Goal: Task Accomplishment & Management: Manage account settings

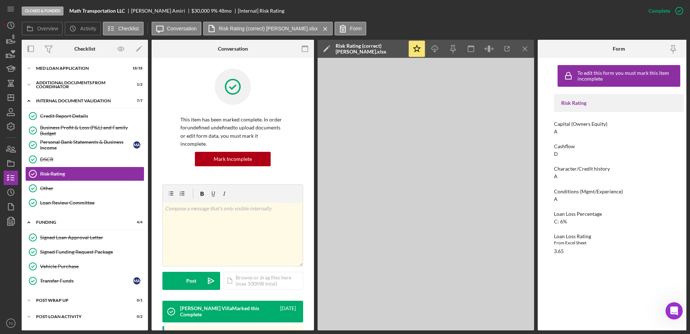
scroll to position [104, 0]
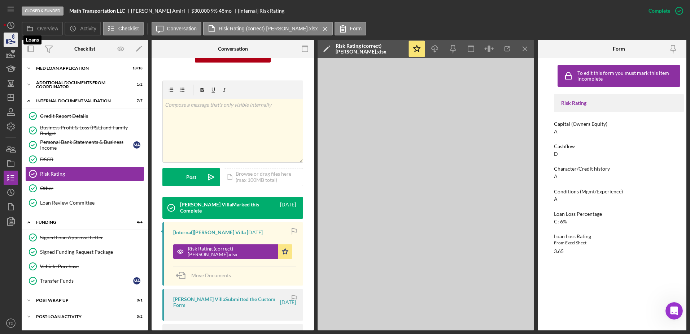
click at [9, 41] on icon "button" at bounding box center [11, 40] width 18 height 18
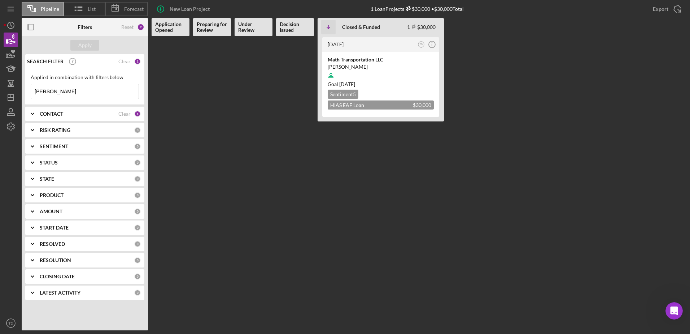
click at [82, 115] on div "CONTACT" at bounding box center [79, 114] width 79 height 6
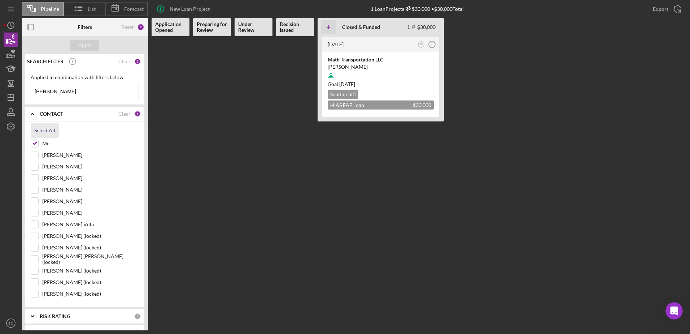
scroll to position [126, 0]
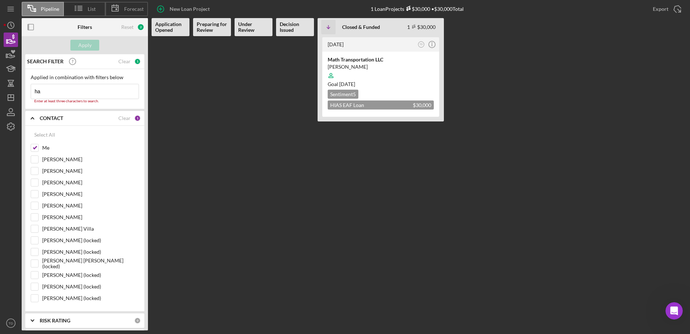
type input "h"
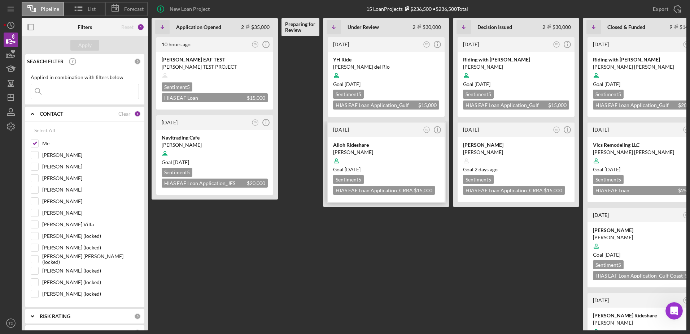
click at [350, 136] on div "3 months ago TD Icon/Info" at bounding box center [386, 129] width 117 height 14
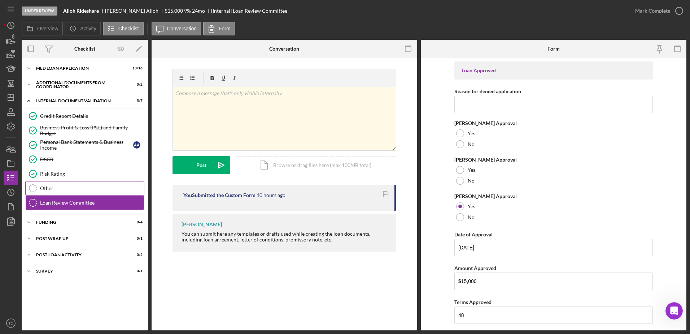
click at [78, 188] on div "Other" at bounding box center [92, 188] width 104 height 6
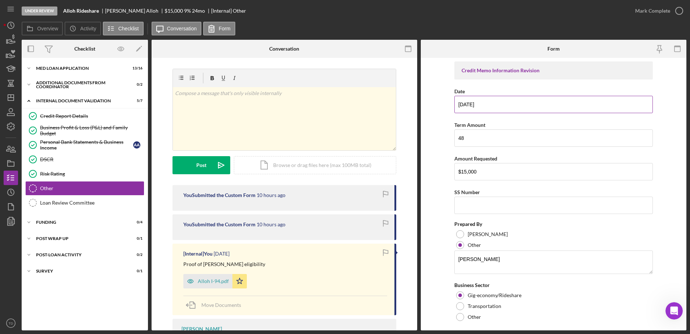
click at [469, 104] on input "10/14/2025" at bounding box center [554, 104] width 199 height 17
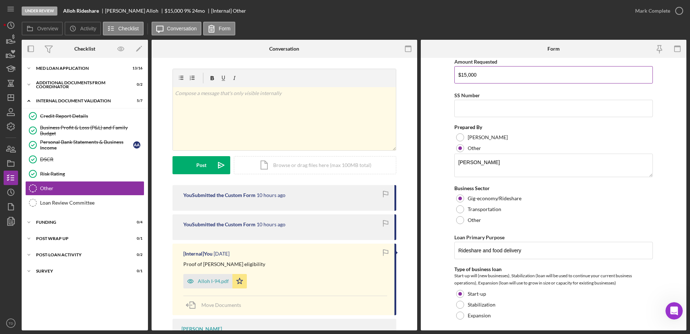
scroll to position [100, 0]
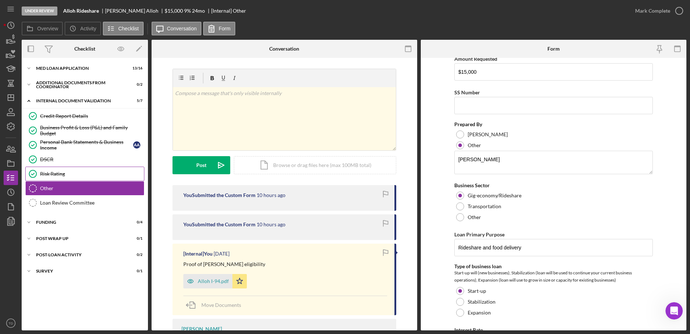
type input "10/15/2025"
click at [115, 169] on link "Risk Rating Risk Rating" at bounding box center [84, 173] width 119 height 14
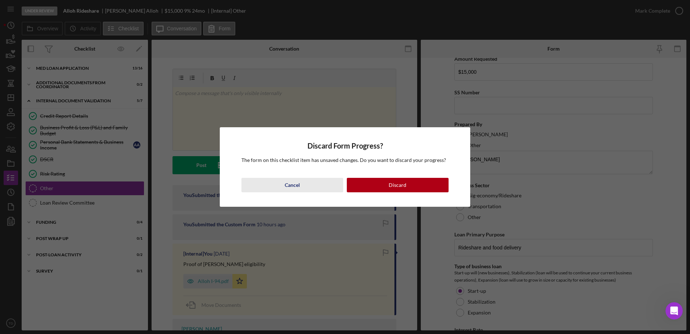
click at [311, 187] on button "Cancel" at bounding box center [293, 185] width 102 height 14
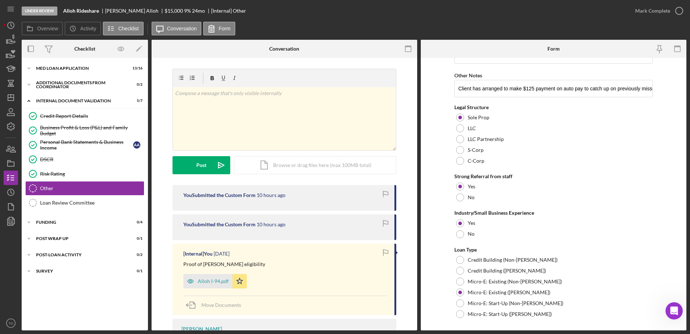
scroll to position [403, 0]
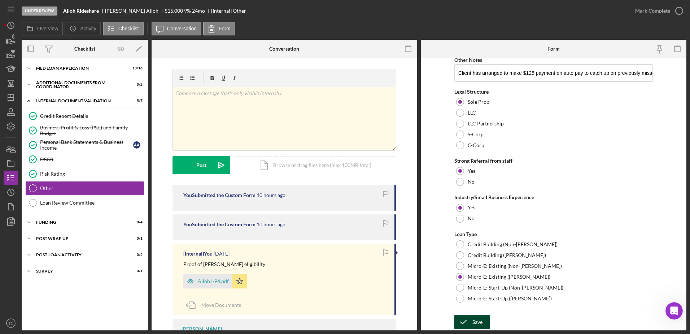
click at [475, 317] on div "Save" at bounding box center [478, 321] width 10 height 14
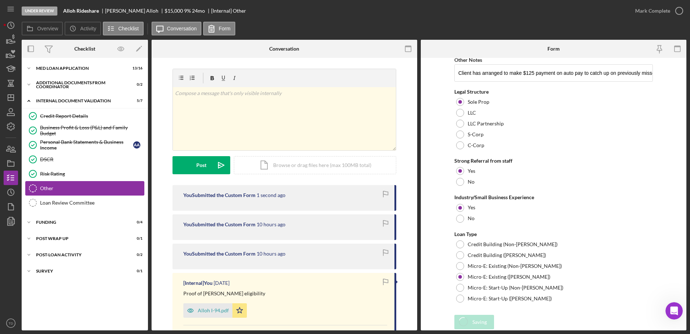
click at [101, 181] on link "Other Other" at bounding box center [84, 188] width 119 height 14
click at [97, 175] on div "Risk Rating" at bounding box center [92, 174] width 104 height 6
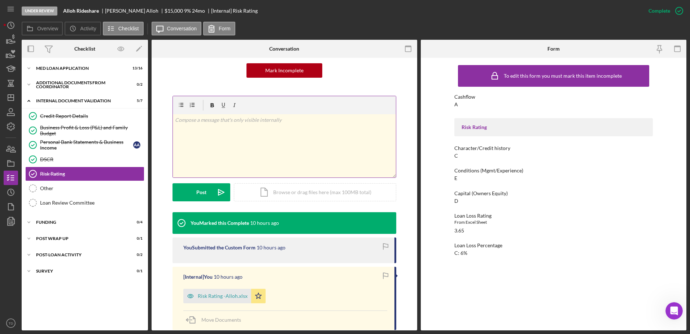
scroll to position [73, 0]
click at [233, 292] on div "Risk Rating -Alloh.xlsx" at bounding box center [217, 295] width 68 height 14
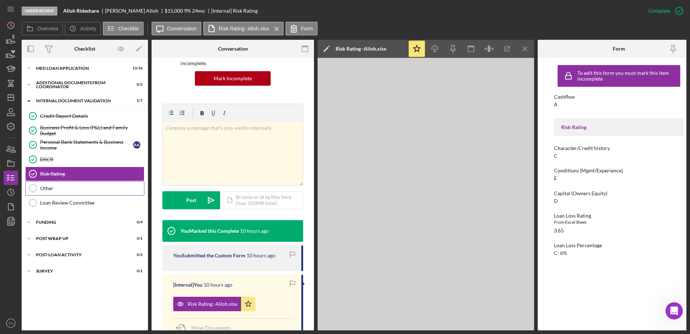
click at [74, 183] on link "Other Other" at bounding box center [84, 188] width 119 height 14
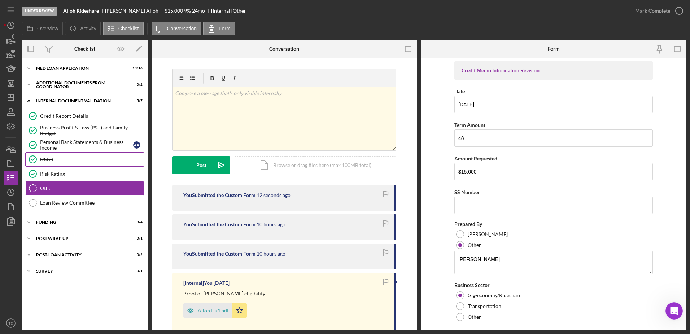
click at [55, 158] on div "DSCR" at bounding box center [92, 159] width 104 height 6
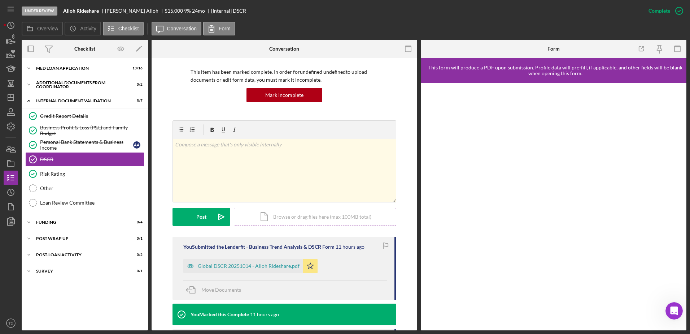
scroll to position [48, 0]
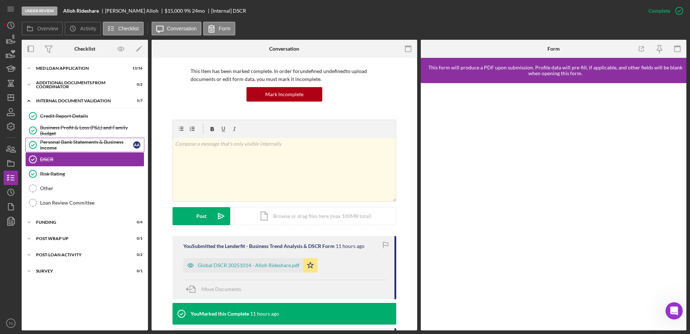
click at [75, 143] on div "Personal Bank Statements & Business Income" at bounding box center [86, 145] width 93 height 12
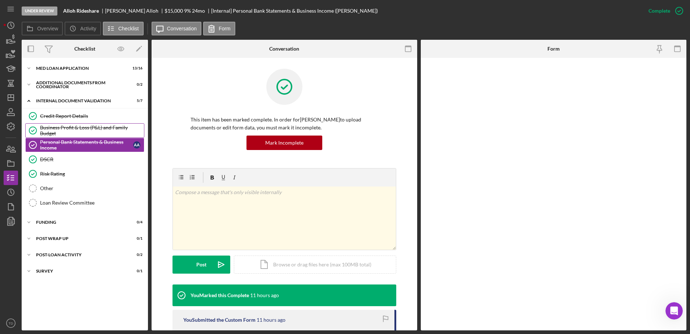
click at [72, 131] on div "Business Profit & Loss (P&L) and Family Budget" at bounding box center [92, 131] width 104 height 12
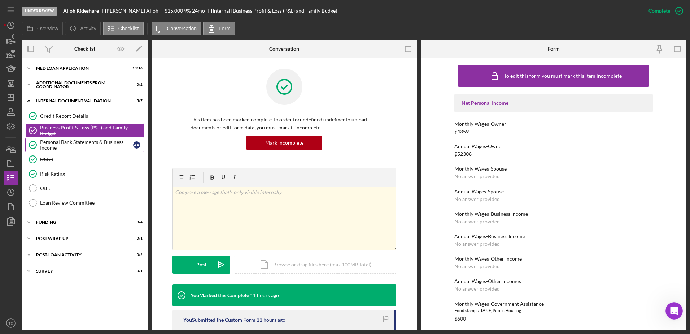
click at [71, 138] on link "Personal Bank Statements & Business Income Personal Bank Statements & Business …" at bounding box center [84, 145] width 119 height 14
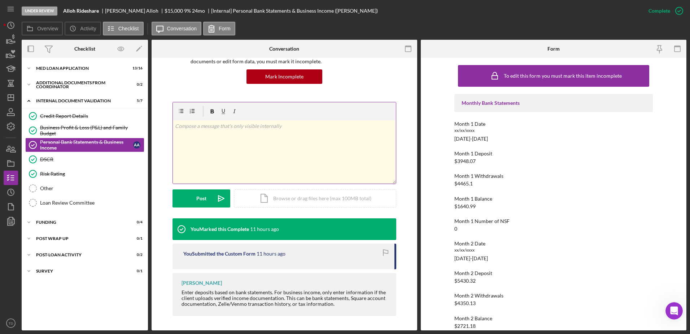
scroll to position [66, 0]
click at [72, 128] on div "Business Profit & Loss (P&L) and Family Budget" at bounding box center [92, 131] width 104 height 12
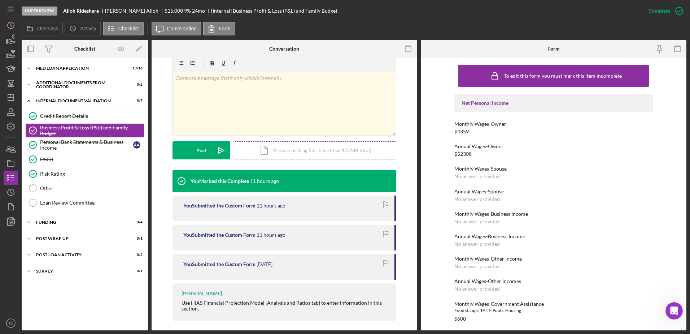
scroll to position [119, 0]
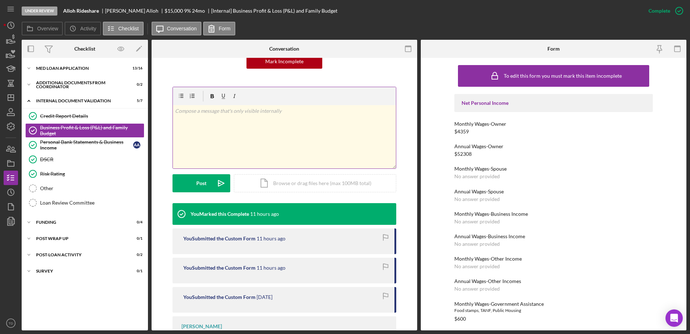
scroll to position [82, 0]
click at [268, 82] on div "Icon/Document Browse or drag files here (max 100MB total) Tap to choose files o…" at bounding box center [315, 183] width 162 height 18
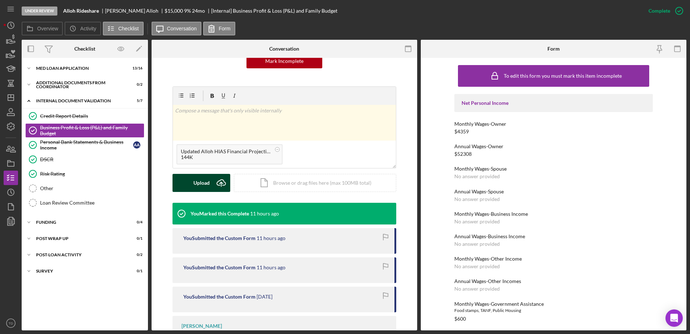
click at [207, 82] on div "Upload" at bounding box center [202, 183] width 16 height 18
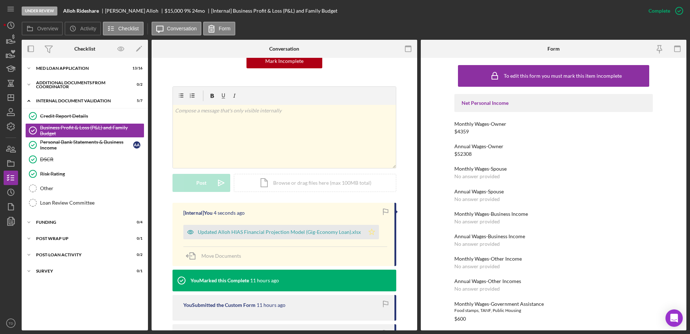
click at [268, 82] on icon "Icon/Star" at bounding box center [372, 232] width 14 height 14
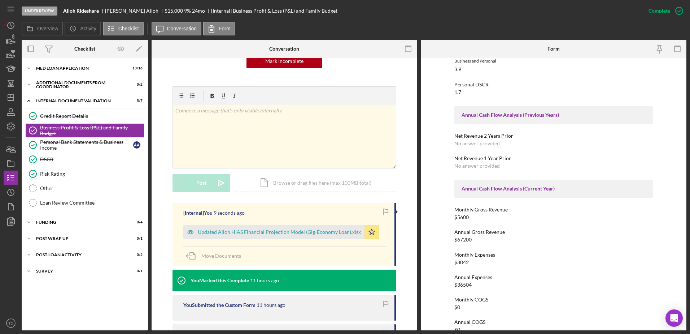
scroll to position [487, 0]
click at [13, 82] on icon "button" at bounding box center [11, 221] width 18 height 18
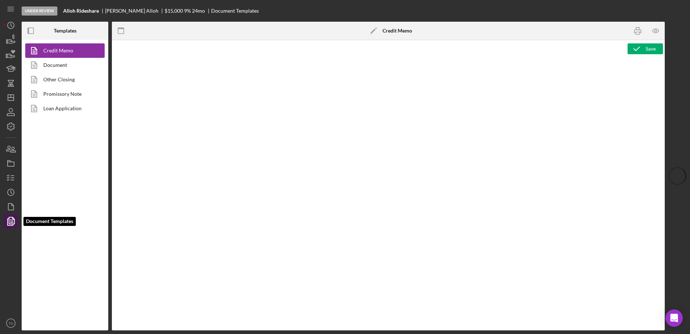
type textarea "<h2>Eligibility Documents Uploaded<img src="https://hiaseaf.org/wp-content/uplo…"
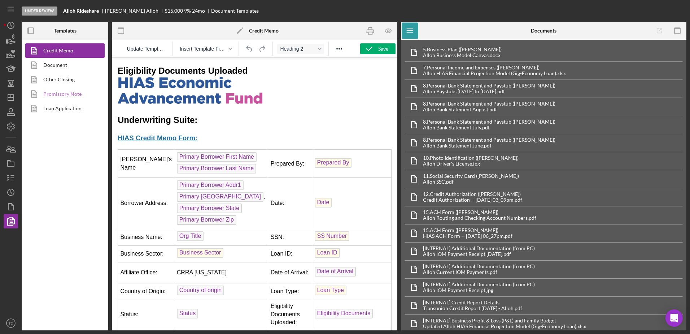
click at [70, 82] on link "Promissory Note" at bounding box center [63, 94] width 76 height 14
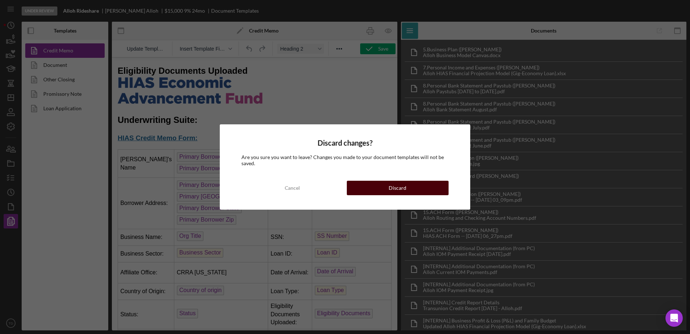
click at [268, 82] on div "Discard" at bounding box center [398, 188] width 18 height 14
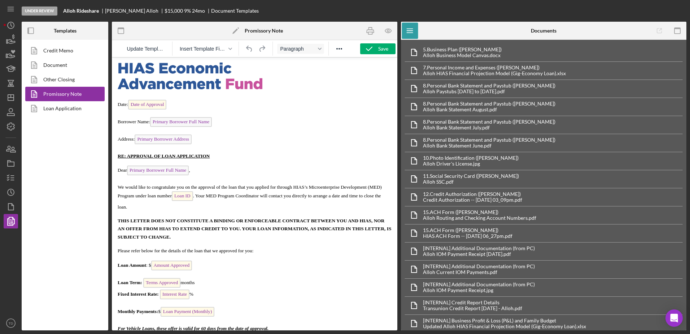
scroll to position [16, 0]
drag, startPoint x: 308, startPoint y: 186, endPoint x: 295, endPoint y: 186, distance: 13.4
click at [268, 82] on span "We would like to congratulate you on the approval of the loan that you applied …" at bounding box center [250, 196] width 264 height 25
drag, startPoint x: 235, startPoint y: 196, endPoint x: 179, endPoint y: 196, distance: 56.7
click at [179, 82] on span "We would like to congratulate you on the approval of the loan that you applied …" at bounding box center [254, 196] width 273 height 25
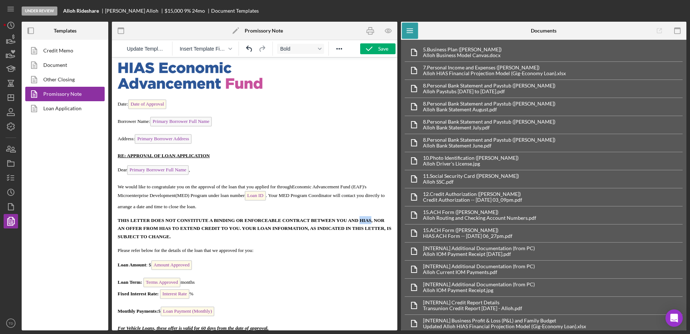
drag, startPoint x: 371, startPoint y: 220, endPoint x: 360, endPoint y: 220, distance: 11.2
click at [268, 82] on span "THIS LETTER DOES NOT CONSTITUTE A BINDING OR ENFORCEABLE CONTRACT BETWEEN YOU A…" at bounding box center [255, 228] width 274 height 22
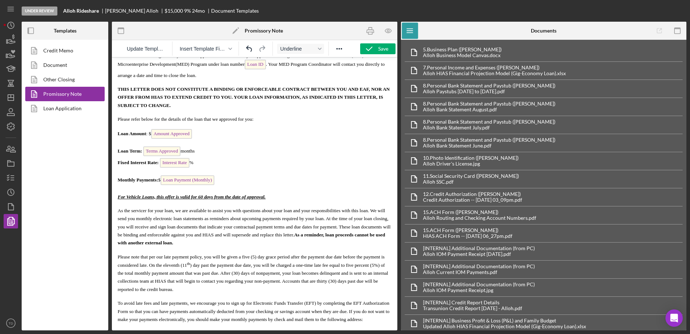
scroll to position [152, 0]
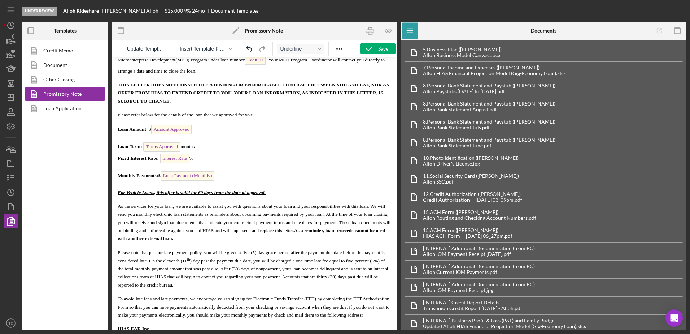
click at [121, 82] on span "For Vehicle Loans, this offer is valid for 60 days from the date of approval." at bounding box center [192, 192] width 148 height 5
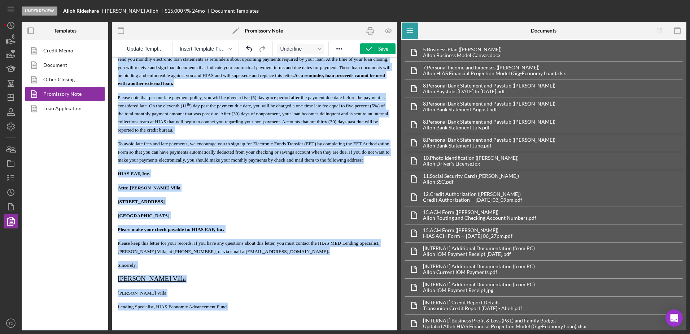
drag, startPoint x: 119, startPoint y: 190, endPoint x: 185, endPoint y: 336, distance: 160.5
click at [185, 82] on html "Date: Date of Approval Borrower Name: Primary Borrower Full Name Address: Prima…" at bounding box center [255, 40] width 286 height 579
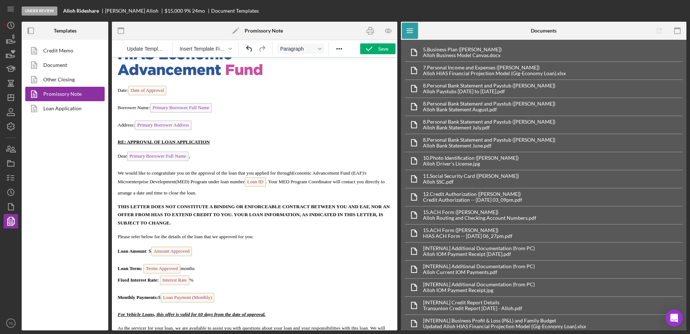
scroll to position [0, 0]
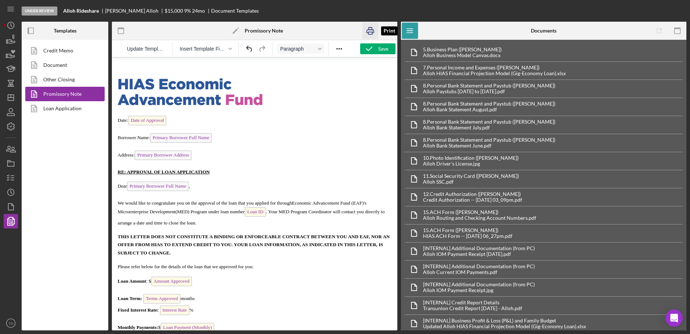
click at [268, 32] on icon "button" at bounding box center [370, 31] width 7 height 3
click at [268, 52] on div "Save" at bounding box center [383, 48] width 10 height 11
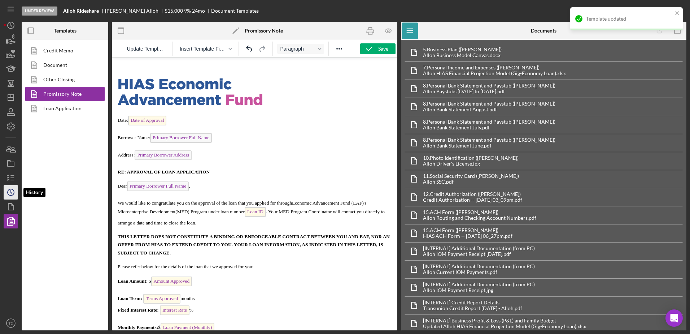
click at [10, 82] on icon "Icon/History" at bounding box center [11, 192] width 18 height 18
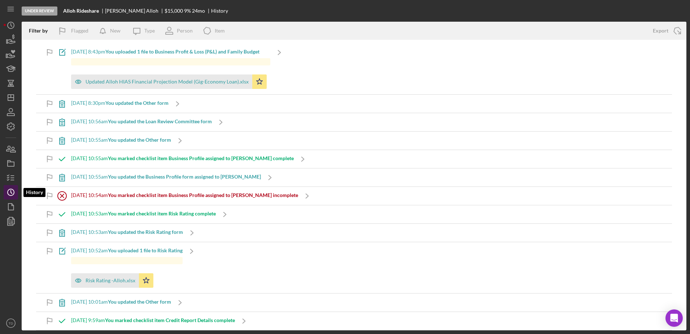
click at [10, 82] on icon "Icon/History" at bounding box center [11, 192] width 18 height 18
click at [10, 82] on icon "button" at bounding box center [11, 178] width 18 height 18
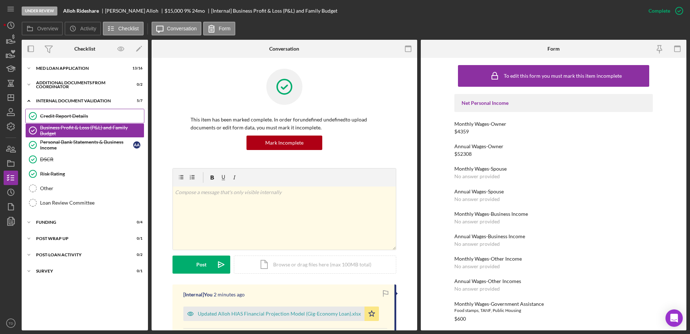
click at [49, 82] on link "Credit Report Details Credit Report Details" at bounding box center [84, 116] width 119 height 14
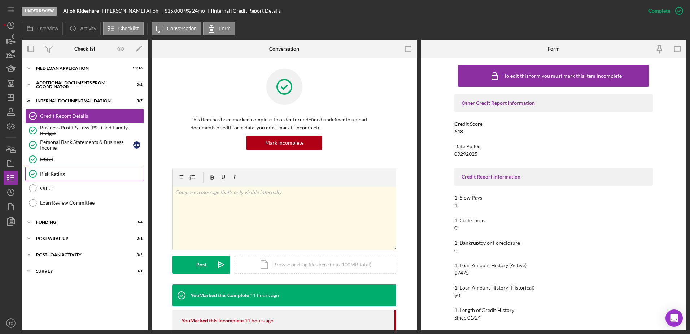
click at [51, 82] on link "Risk Rating Risk Rating" at bounding box center [84, 173] width 119 height 14
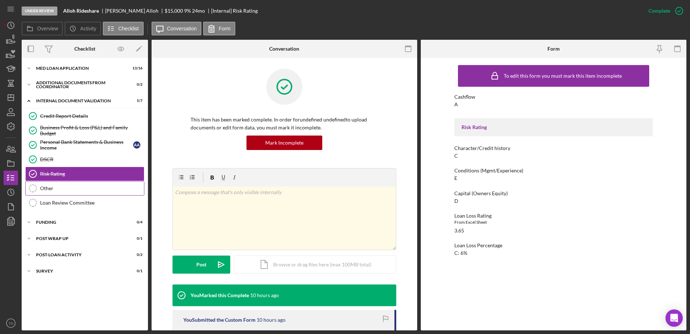
click at [50, 82] on div "Other" at bounding box center [92, 188] width 104 height 6
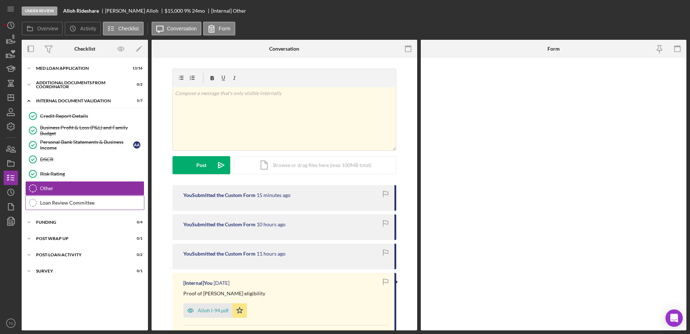
click at [55, 82] on div "Loan Review Committee" at bounding box center [92, 203] width 104 height 6
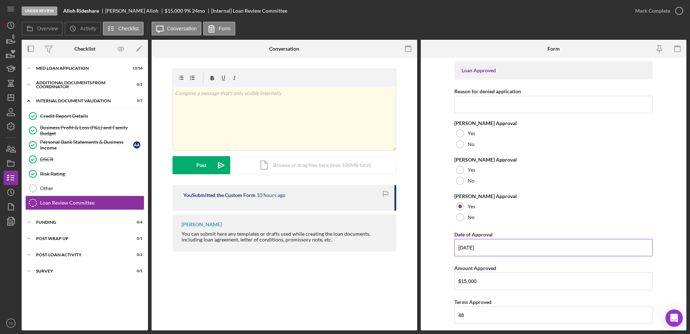
click at [268, 82] on input "10/14/2025" at bounding box center [554, 247] width 199 height 17
click at [268, 82] on input "10/1/2025" at bounding box center [554, 247] width 199 height 17
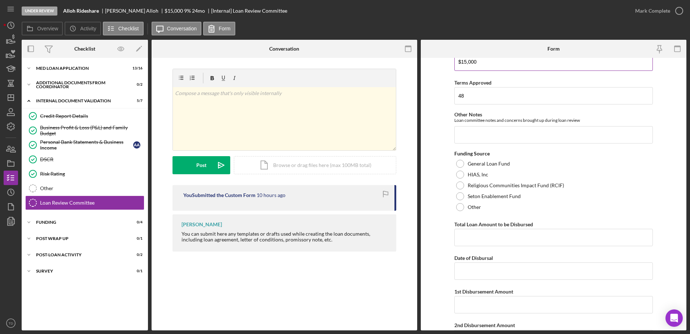
scroll to position [262, 0]
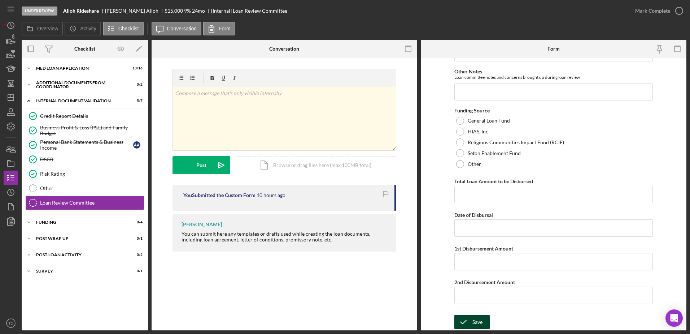
type input "10/15/2025"
click at [268, 82] on div "Save" at bounding box center [478, 321] width 10 height 14
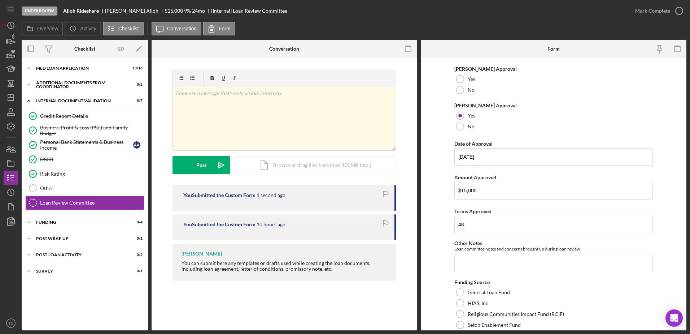
scroll to position [90, 0]
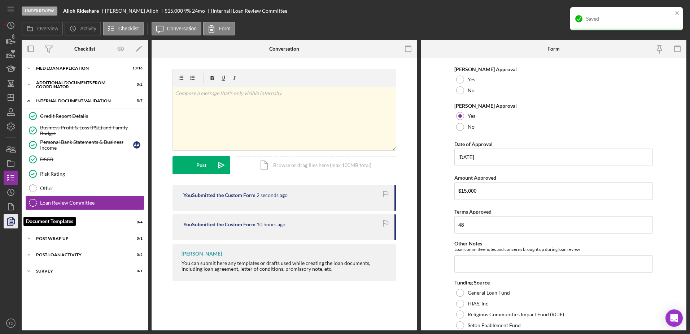
click at [9, 82] on polyline "button" at bounding box center [10, 221] width 5 height 6
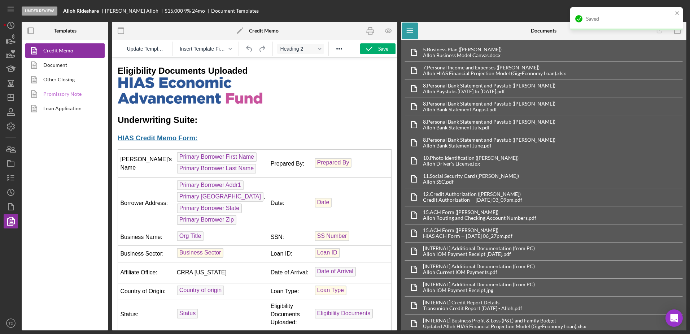
click at [57, 82] on link "Promissory Note" at bounding box center [63, 94] width 76 height 14
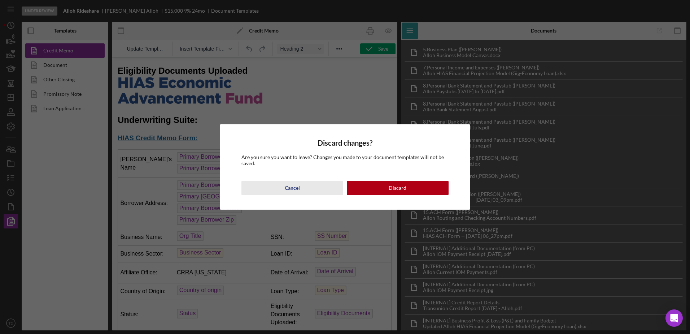
click at [268, 82] on div "Cancel" at bounding box center [292, 188] width 15 height 14
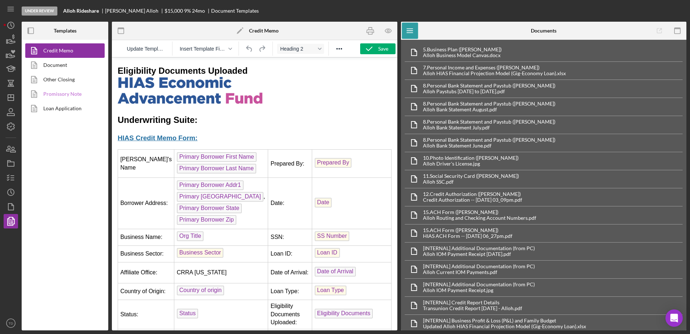
click at [60, 82] on link "Promissory Note" at bounding box center [63, 94] width 76 height 14
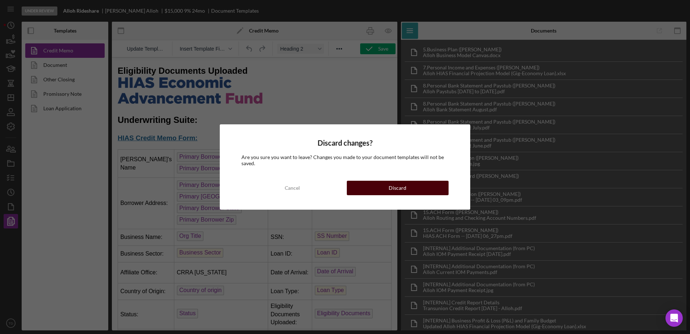
click at [268, 82] on div "Discard" at bounding box center [398, 188] width 18 height 14
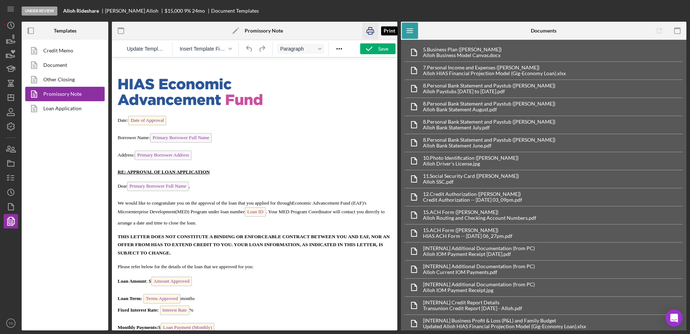
click at [268, 35] on icon "button" at bounding box center [370, 31] width 16 height 16
click at [133, 82] on span "Address: Primary Borrower Address" at bounding box center [155, 154] width 74 height 5
click at [134, 82] on span "Address: Primary Borrower Address" at bounding box center [155, 154] width 74 height 5
click at [268, 35] on icon "button" at bounding box center [370, 31] width 16 height 16
click at [9, 82] on icon "button" at bounding box center [11, 163] width 18 height 18
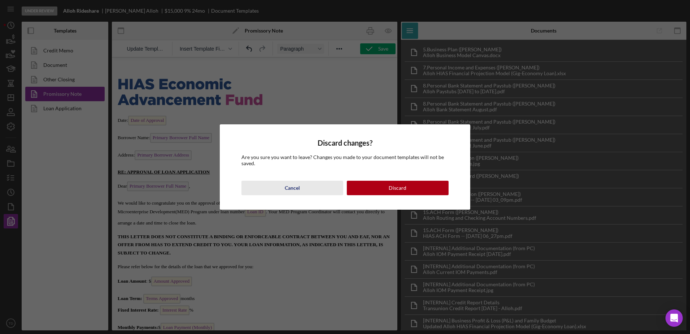
click at [268, 82] on button "Cancel" at bounding box center [293, 188] width 102 height 14
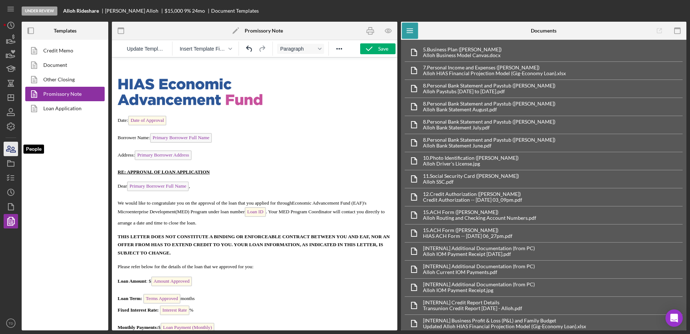
click at [10, 82] on icon "button" at bounding box center [8, 148] width 4 height 5
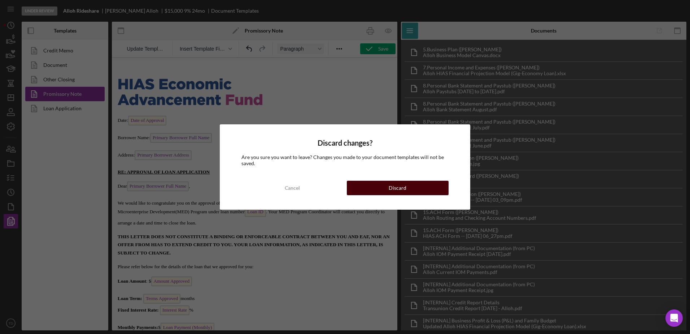
click at [268, 82] on button "Discard" at bounding box center [398, 188] width 102 height 14
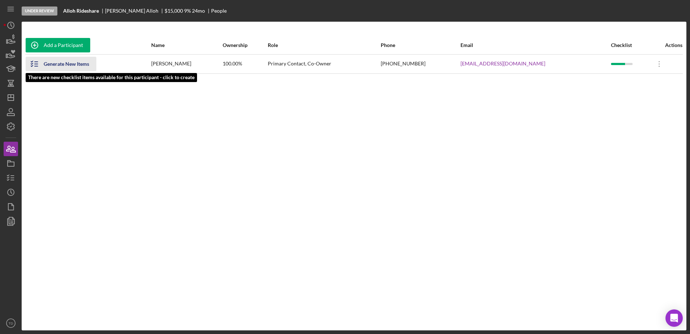
click at [61, 67] on div "Generate New Items" at bounding box center [66, 64] width 45 height 14
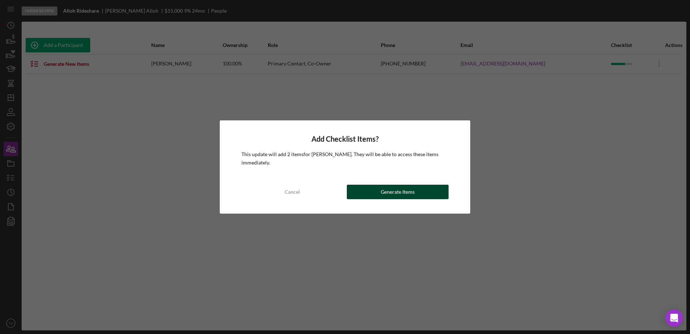
click at [268, 82] on button "Generate Items" at bounding box center [398, 191] width 102 height 14
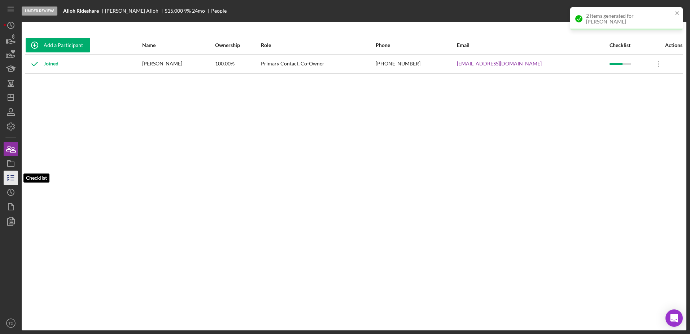
click at [15, 82] on icon "button" at bounding box center [11, 178] width 18 height 18
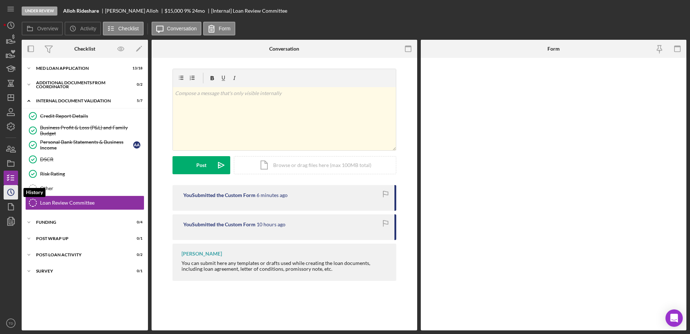
click at [13, 82] on icon "Icon/History" at bounding box center [11, 192] width 18 height 18
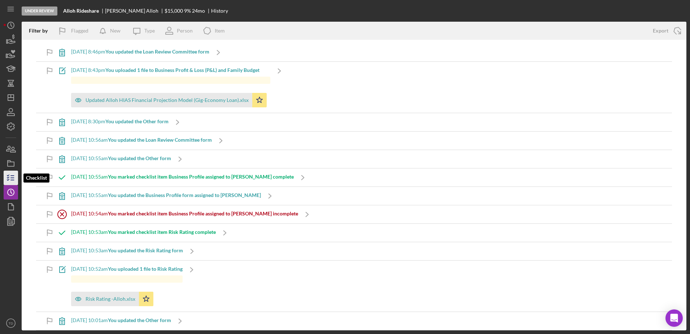
click at [8, 82] on polyline "button" at bounding box center [8, 177] width 2 height 1
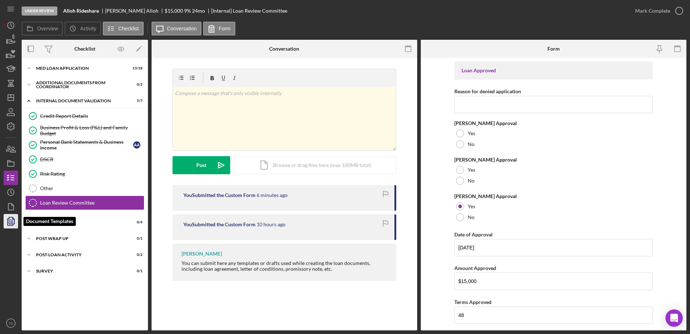
click at [14, 82] on polygon "button" at bounding box center [11, 220] width 5 height 6
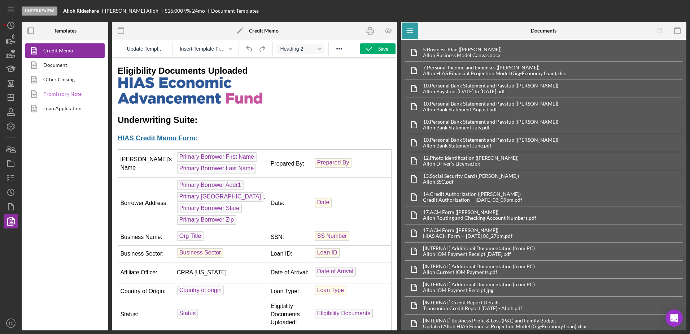
click at [67, 82] on link "Promissory Note" at bounding box center [63, 94] width 76 height 14
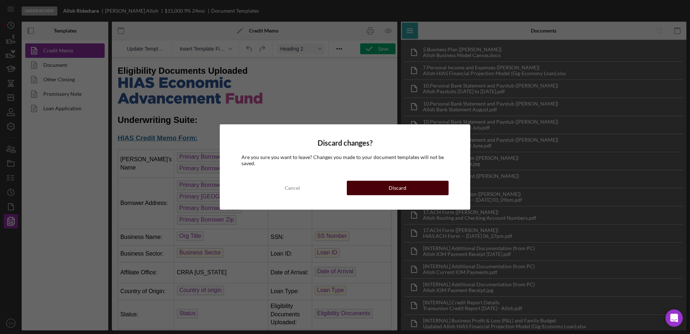
click at [268, 82] on button "Discard" at bounding box center [398, 188] width 102 height 14
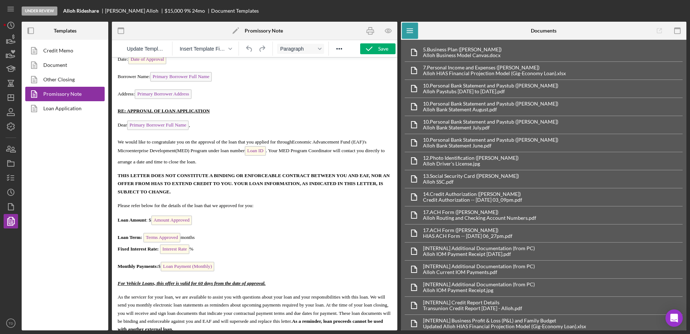
scroll to position [61, 0]
drag, startPoint x: 170, startPoint y: 182, endPoint x: 160, endPoint y: 184, distance: 10.3
click at [160, 82] on span "THIS LETTER DOES NOT CONSTITUTE A BINDING OR ENFORCEABLE CONTRACT BETWEEN YOU A…" at bounding box center [254, 184] width 272 height 22
click at [223, 82] on span "Please refer below for the details of the loan that we approved for you:" at bounding box center [186, 205] width 136 height 5
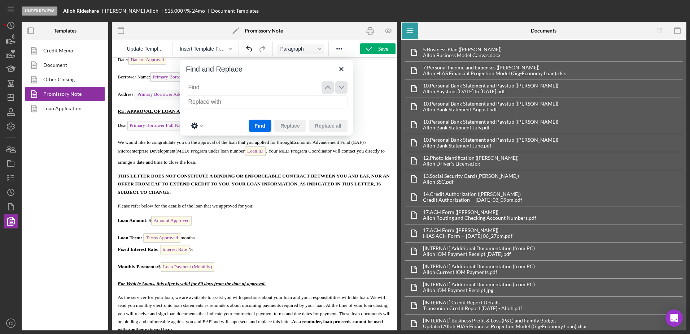
type input "F"
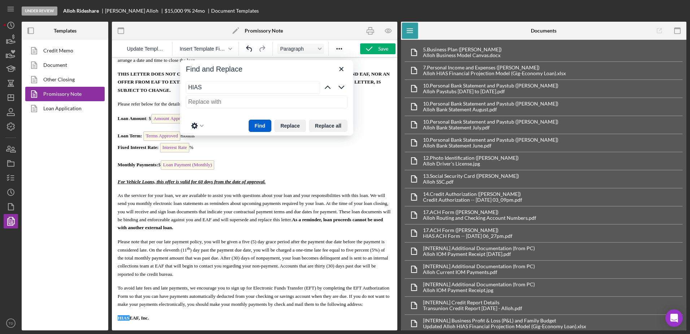
click at [252, 82] on button "Find" at bounding box center [260, 126] width 23 height 12
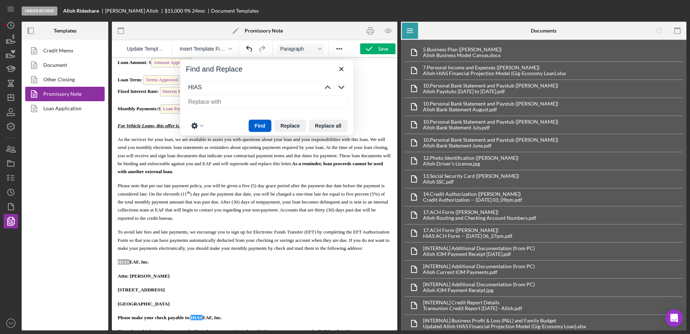
click at [252, 82] on button "Find" at bounding box center [260, 126] width 23 height 12
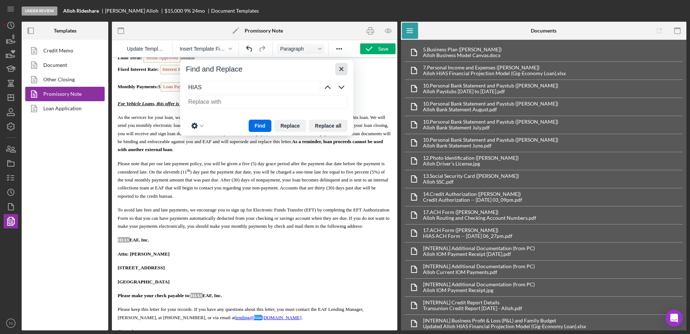
type input "HIAS"
click at [268, 68] on icon "Close" at bounding box center [341, 69] width 9 height 9
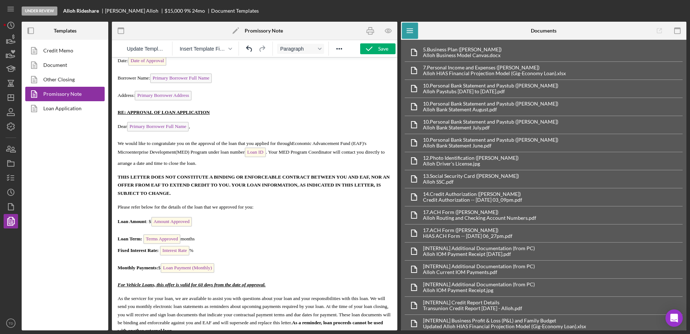
scroll to position [59, 0]
click at [268, 51] on icon "button" at bounding box center [369, 49] width 18 height 18
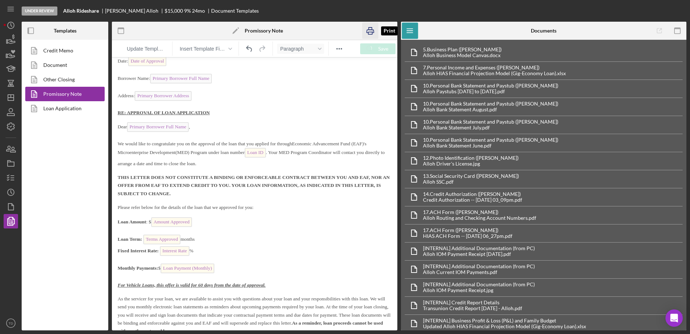
click at [268, 25] on icon "button" at bounding box center [370, 31] width 16 height 16
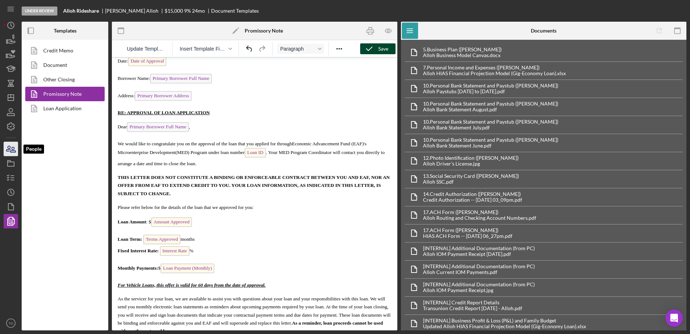
click at [13, 82] on icon "button" at bounding box center [11, 149] width 18 height 18
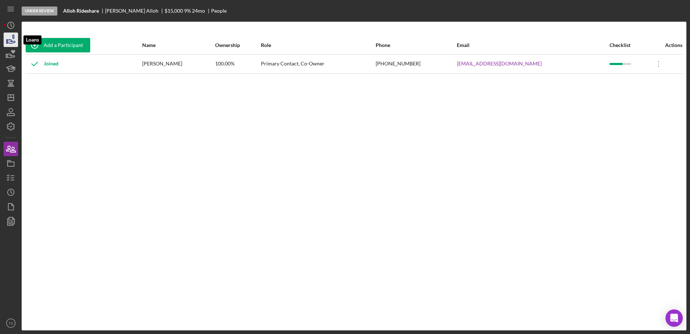
click at [10, 42] on icon "button" at bounding box center [11, 40] width 18 height 18
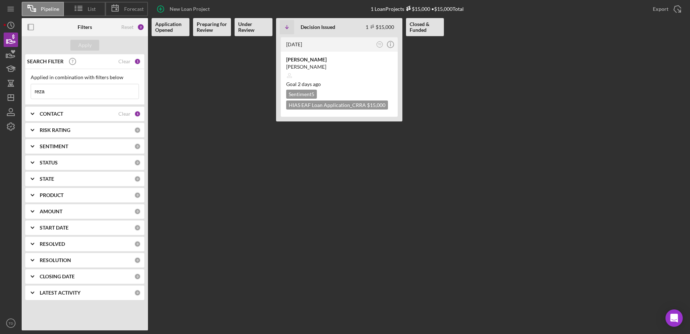
click at [62, 82] on input "reza" at bounding box center [85, 91] width 108 height 14
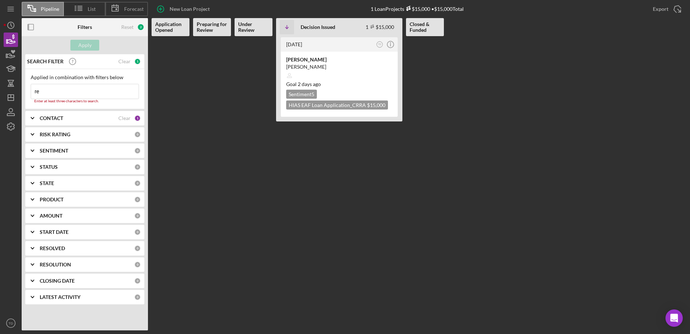
type input "r"
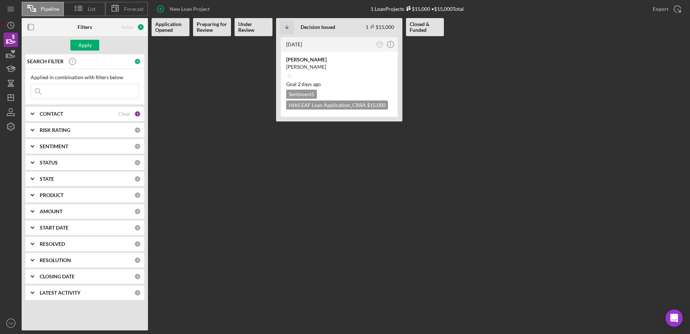
click at [238, 82] on Review at bounding box center [254, 183] width 38 height 294
click at [103, 82] on div "CONTACT" at bounding box center [79, 114] width 79 height 6
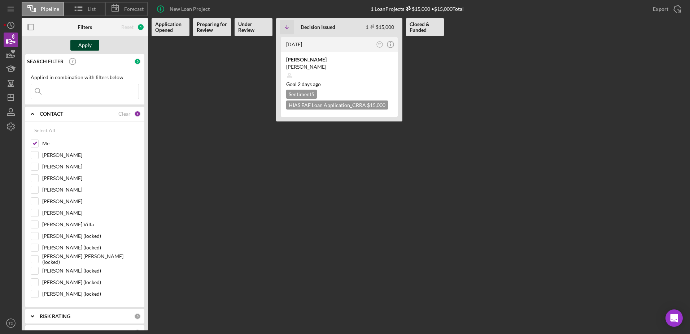
click at [84, 46] on div "Apply" at bounding box center [84, 45] width 13 height 11
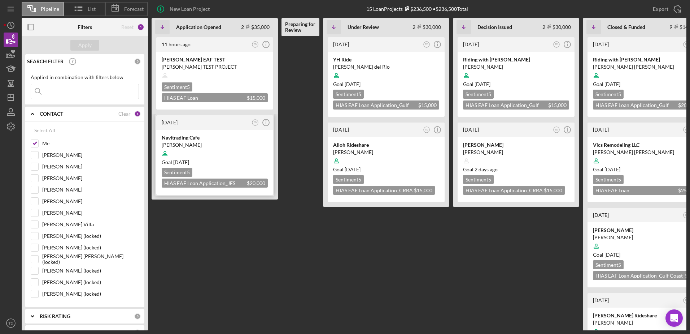
click at [174, 82] on div "Navitrading Cafe" at bounding box center [215, 137] width 106 height 7
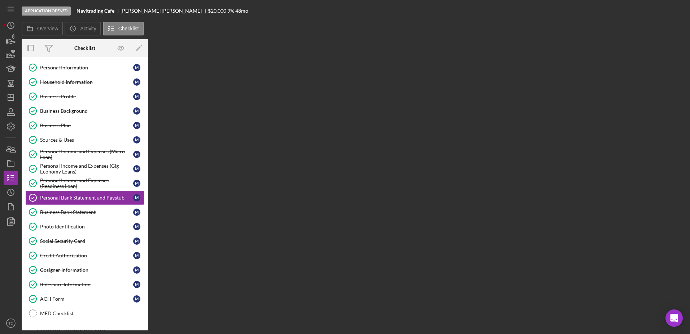
scroll to position [19, 0]
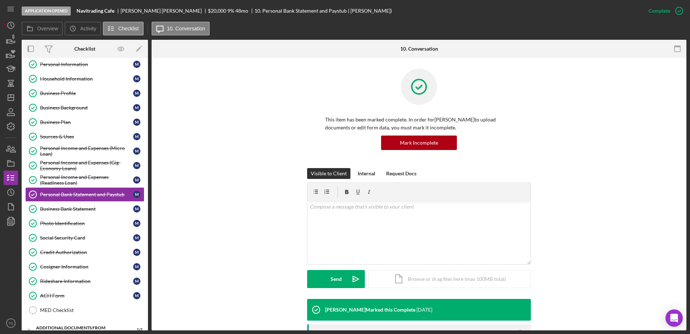
click at [234, 82] on div "This item has been marked complete. In order for Ivan Martinez to upload docume…" at bounding box center [418, 118] width 513 height 99
click at [77, 65] on div "Personal Information" at bounding box center [86, 64] width 93 height 6
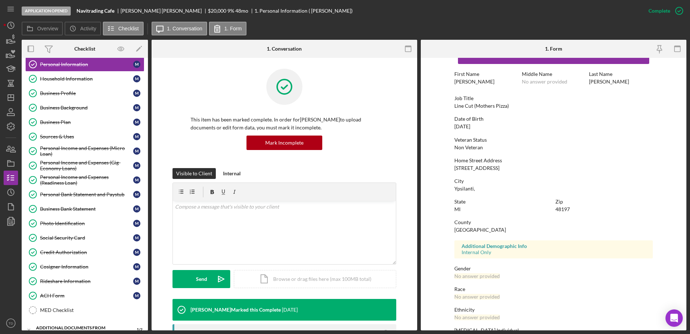
scroll to position [23, 0]
click at [73, 77] on div "Household Information" at bounding box center [86, 79] width 93 height 6
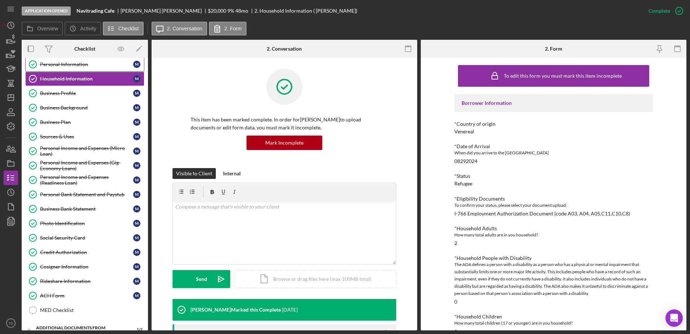
click at [59, 66] on div "Personal Information" at bounding box center [86, 64] width 93 height 6
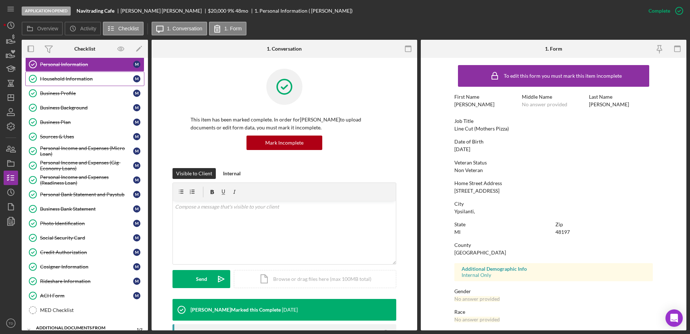
click at [84, 82] on link "Household Information Household Information M" at bounding box center [84, 78] width 119 height 14
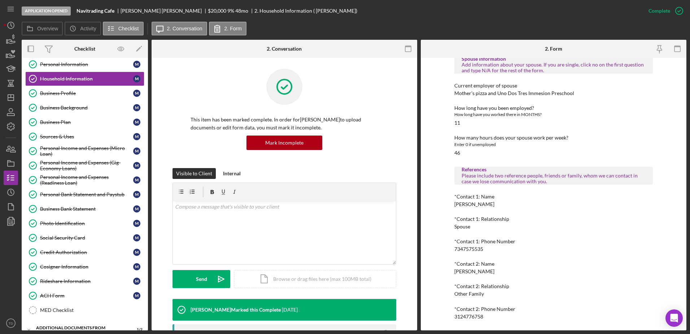
scroll to position [429, 0]
click at [94, 82] on link "Business Profile Business Profile M" at bounding box center [84, 93] width 119 height 14
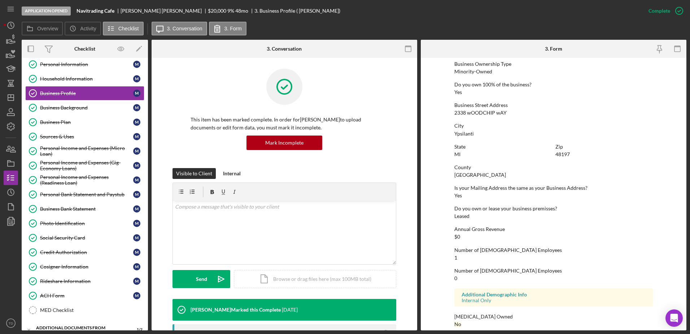
scroll to position [265, 0]
click at [78, 82] on div "Business Background" at bounding box center [86, 108] width 93 height 6
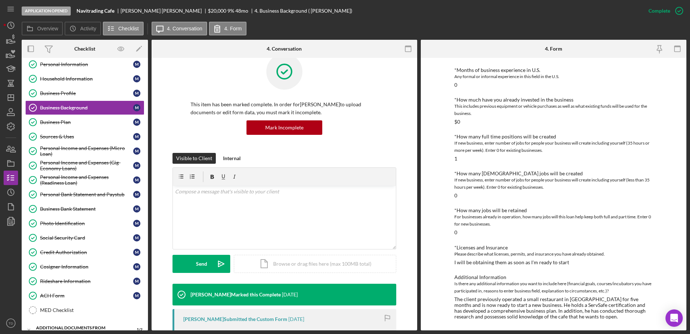
scroll to position [250, 0]
click at [14, 82] on circle "button" at bounding box center [11, 192] width 6 height 6
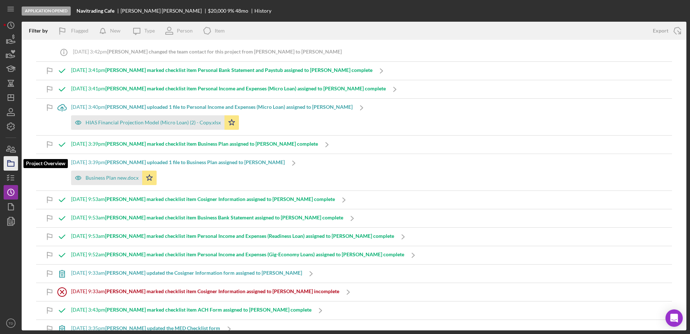
click at [12, 82] on icon "button" at bounding box center [11, 163] width 18 height 18
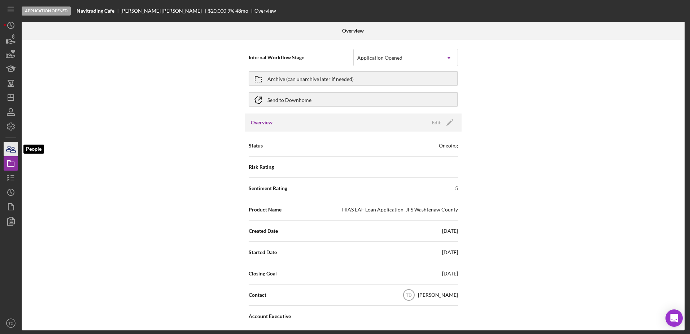
click at [12, 82] on icon "button" at bounding box center [12, 149] width 5 height 5
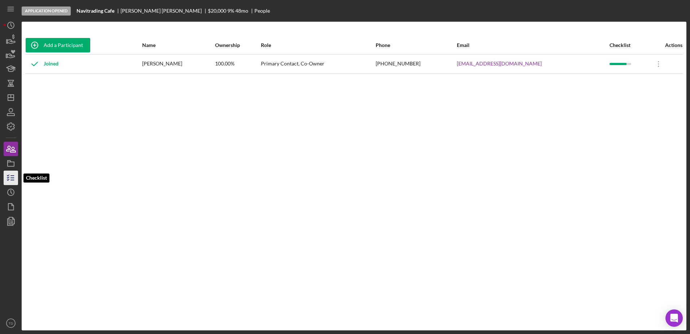
click at [11, 82] on line "button" at bounding box center [12, 175] width 3 height 0
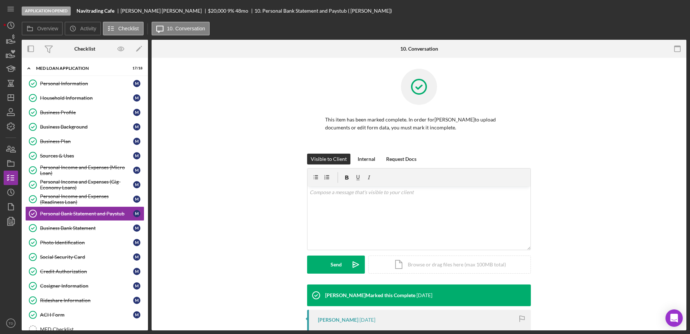
scroll to position [19, 0]
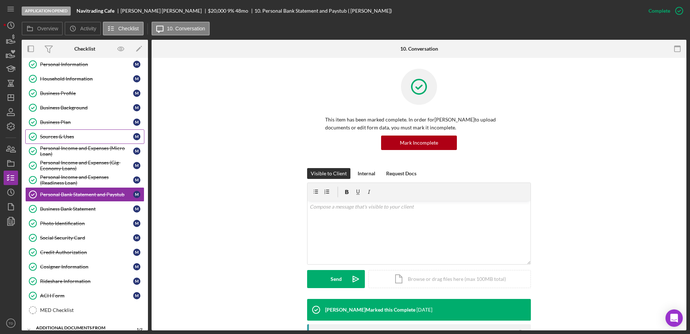
click at [65, 82] on link "Sources & Uses Sources & Uses M" at bounding box center [84, 136] width 119 height 14
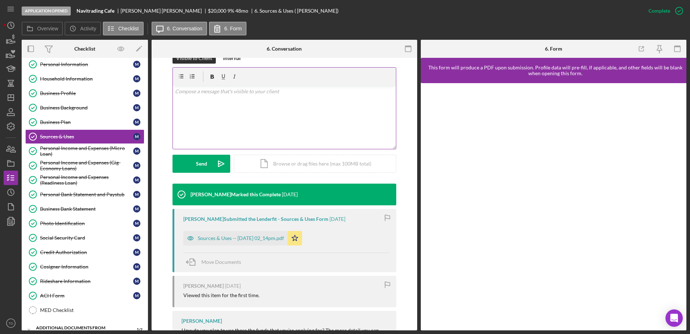
scroll to position [126, 0]
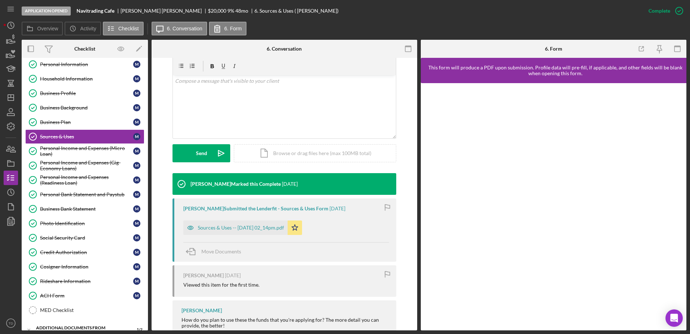
click at [249, 82] on div "Ivan Martinez Submitted the Lenderfit - Sources & Uses Form 1 month ago Sources…" at bounding box center [285, 229] width 224 height 63
click at [256, 82] on div "Sources & Uses -- [DATE] 02_14pm.pdf" at bounding box center [235, 227] width 104 height 14
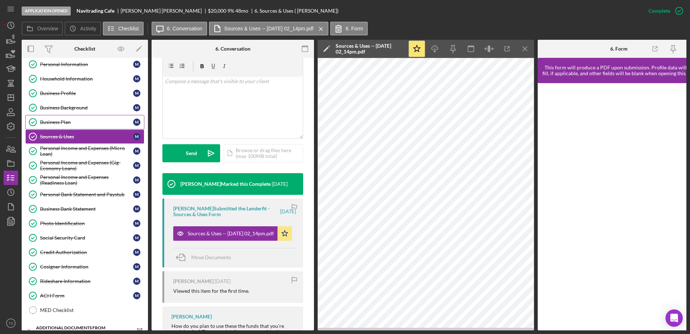
click at [90, 82] on link "Business Plan Business Plan M" at bounding box center [84, 122] width 119 height 14
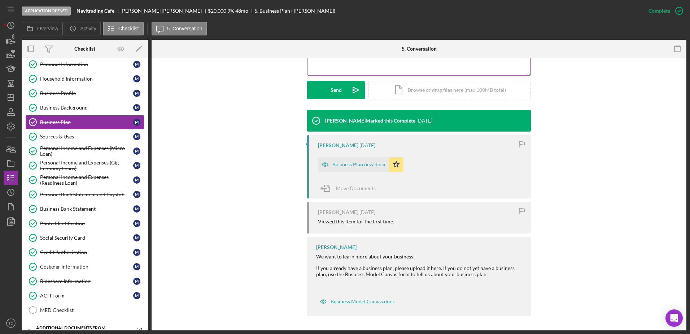
scroll to position [188, 0]
click at [268, 82] on div "Business Plan new.docx" at bounding box center [359, 165] width 53 height 6
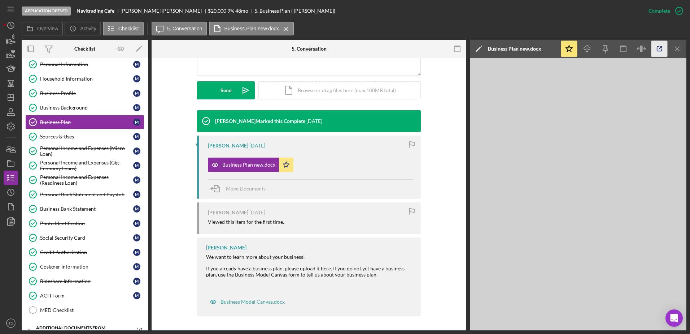
click at [268, 51] on icon "button" at bounding box center [659, 49] width 5 height 5
click at [81, 82] on div "Sources & Uses" at bounding box center [86, 137] width 93 height 6
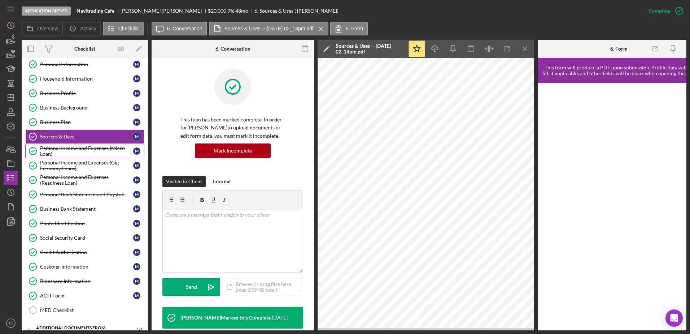
click at [86, 82] on div "Personal Income and Expenses (Micro Loan)" at bounding box center [86, 151] width 93 height 12
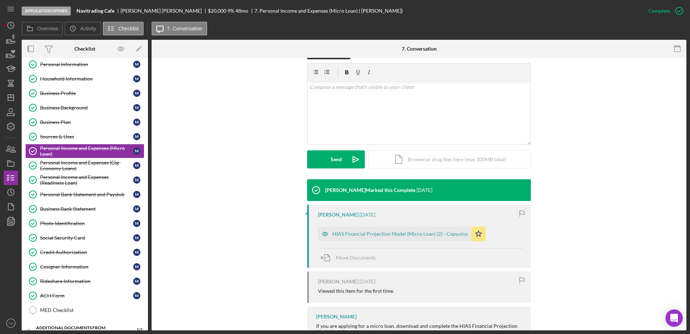
scroll to position [155, 0]
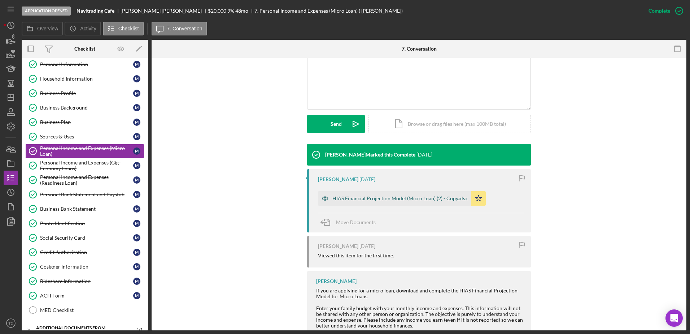
click at [268, 82] on div "HIAS Financial Projection Model (Micro Loan) (2) - Copy.xlsx" at bounding box center [400, 198] width 135 height 6
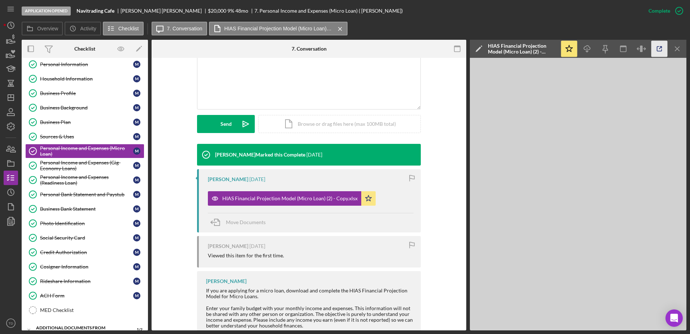
click at [268, 52] on icon "button" at bounding box center [660, 49] width 16 height 16
click at [99, 82] on div "Personal Income and Expenses (Gig-Economy Loans)" at bounding box center [86, 166] width 93 height 12
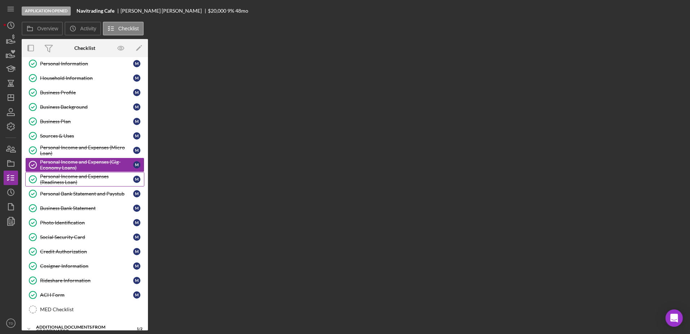
click at [92, 82] on div "Personal Income and Expenses (Readiness Loan)" at bounding box center [86, 179] width 93 height 12
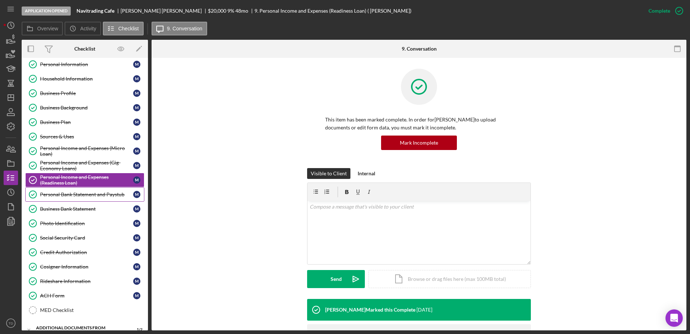
click at [88, 82] on div "Personal Bank Statement and Paystub" at bounding box center [86, 194] width 93 height 6
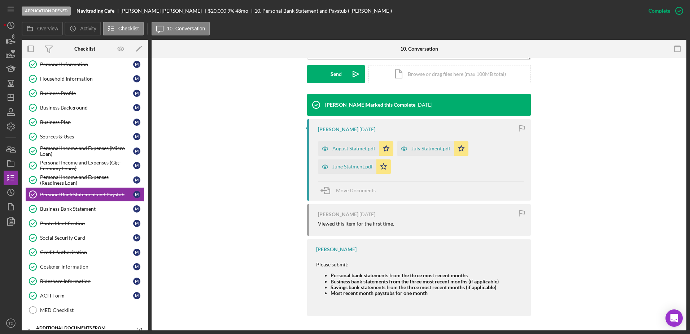
scroll to position [205, 0]
click at [268, 82] on div "July Statment.pdf" at bounding box center [431, 148] width 39 height 6
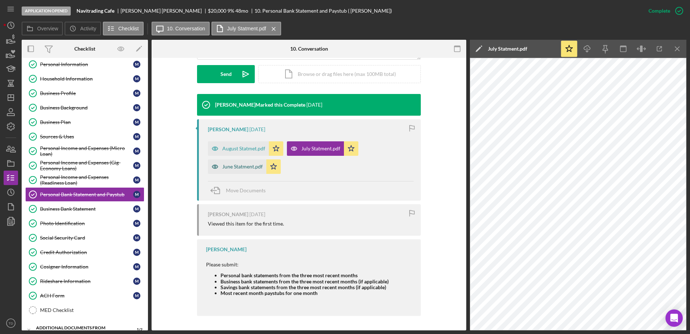
click at [243, 82] on div "June Statment.pdf" at bounding box center [242, 167] width 40 height 6
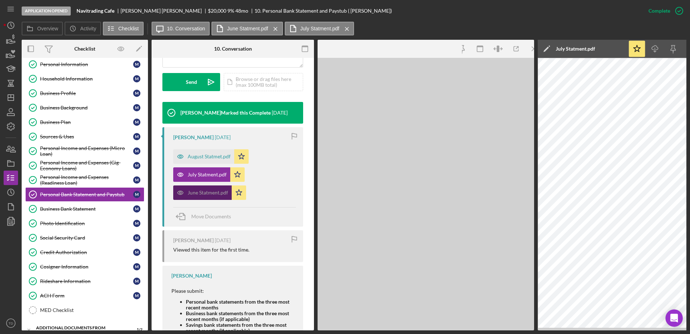
scroll to position [213, 0]
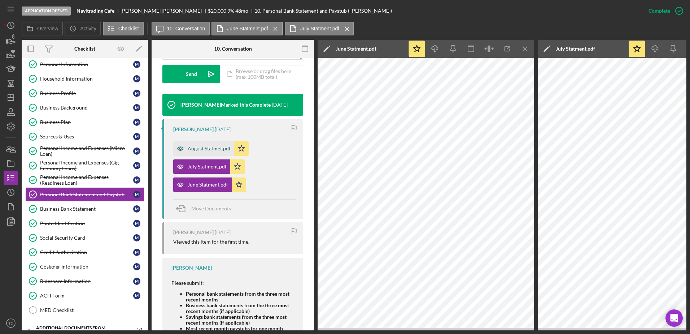
click at [220, 82] on div "August Statmet.pdf" at bounding box center [209, 148] width 43 height 6
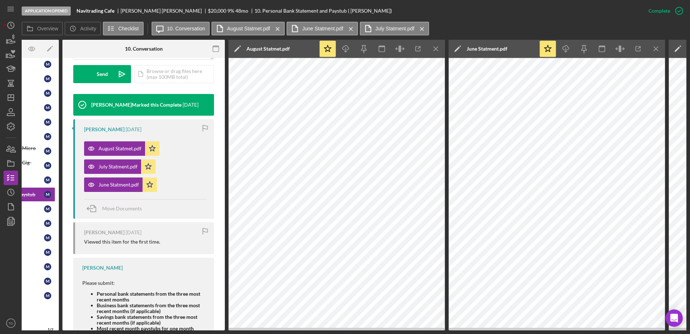
scroll to position [0, 0]
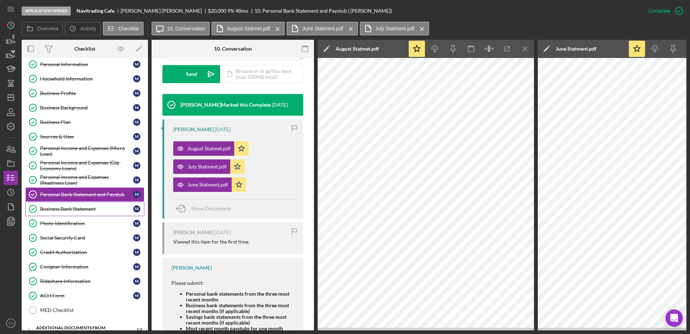
click at [71, 82] on link "Business Bank Statement Business Bank Statement M" at bounding box center [84, 208] width 119 height 14
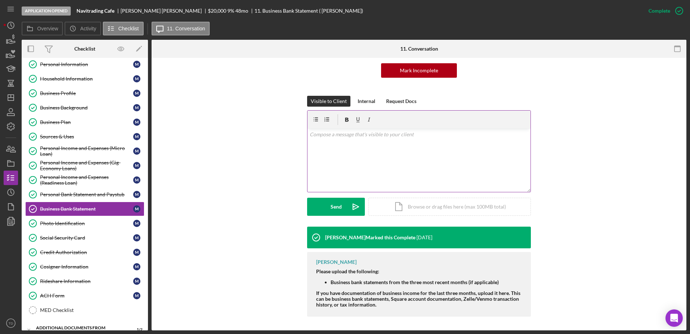
scroll to position [73, 0]
click at [77, 82] on div "Photo Identification" at bounding box center [86, 223] width 93 height 6
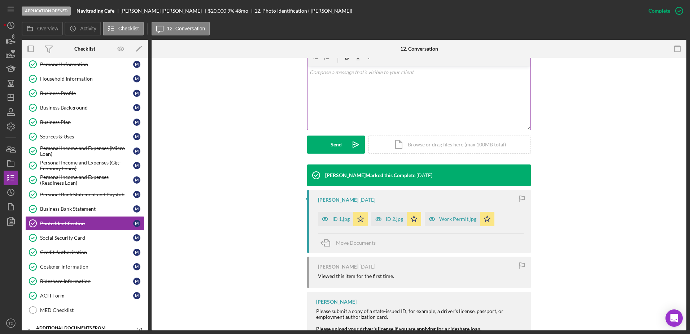
scroll to position [162, 0]
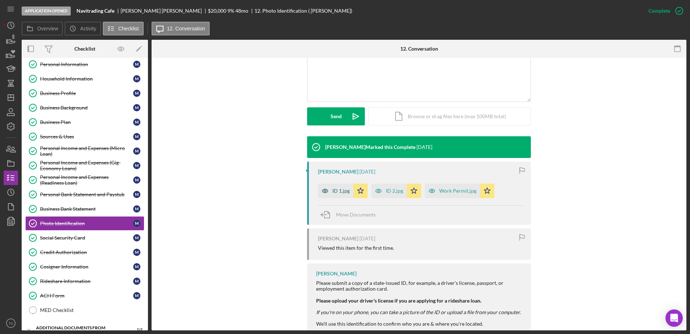
click at [268, 82] on div "ID 1.jpg" at bounding box center [341, 191] width 17 height 6
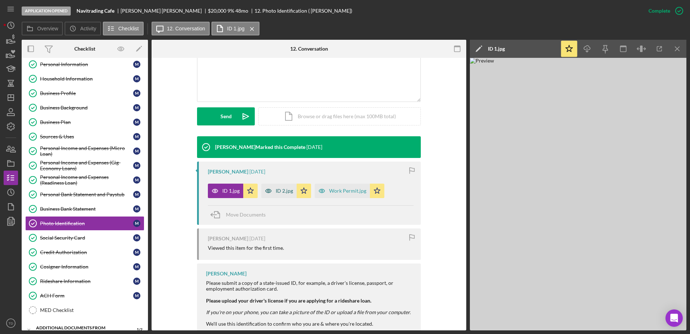
click at [268, 82] on div "ID 2.jpg" at bounding box center [284, 191] width 17 height 6
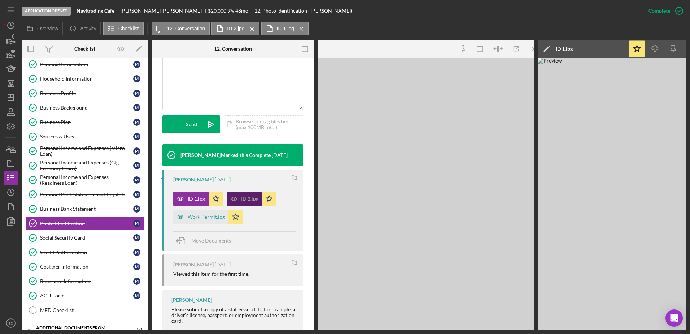
scroll to position [170, 0]
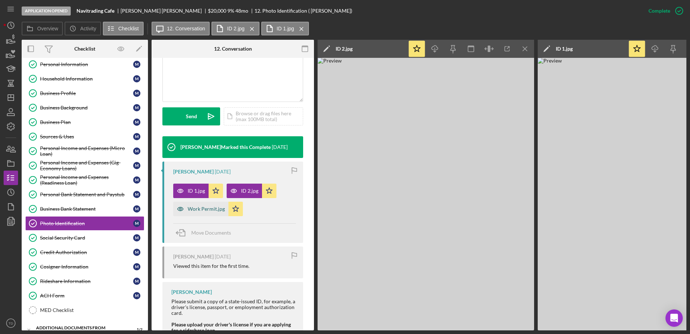
click at [205, 82] on div "Work Permit.jpg" at bounding box center [206, 209] width 37 height 6
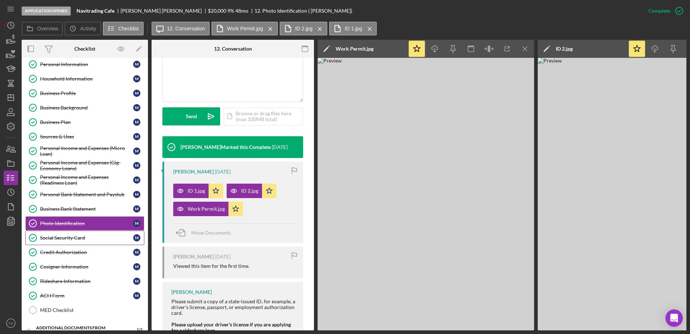
click at [89, 82] on div "Social Security Card" at bounding box center [86, 238] width 93 height 6
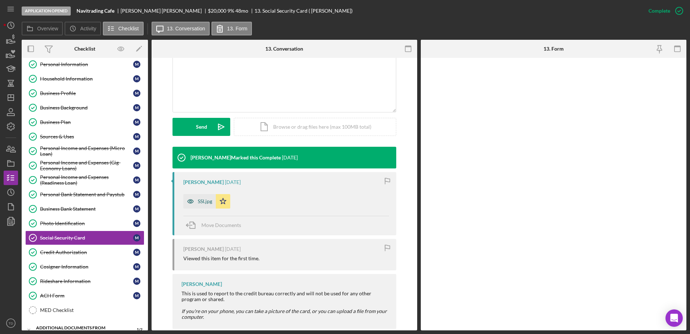
click at [199, 82] on div "SSI.jpg" at bounding box center [199, 201] width 32 height 14
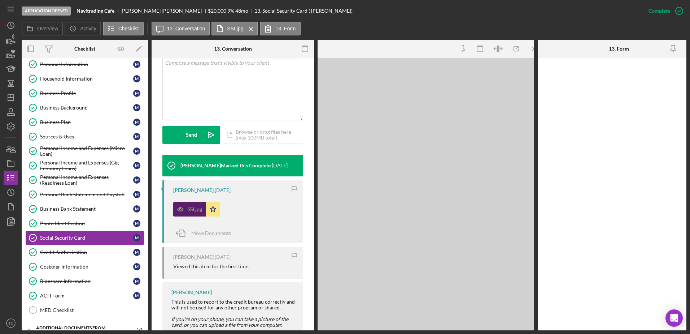
scroll to position [160, 0]
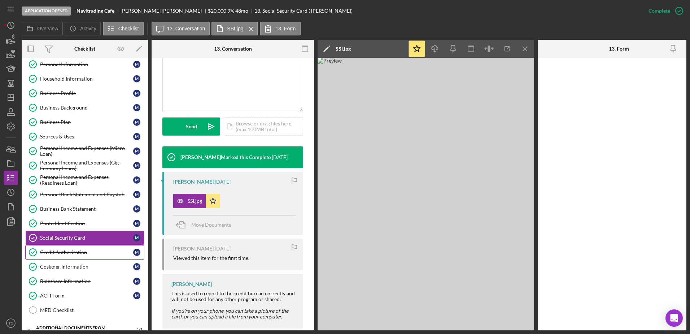
click at [73, 82] on div "Credit Authorization" at bounding box center [86, 252] width 93 height 6
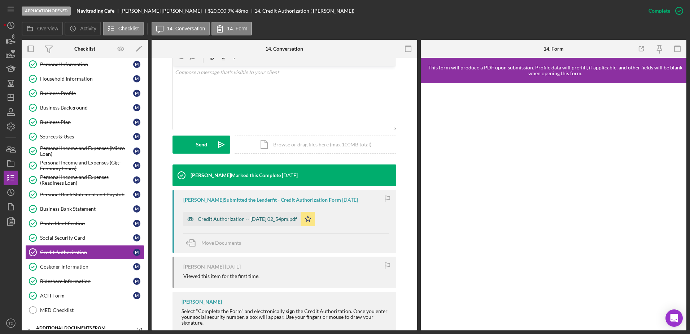
click at [249, 82] on div "Credit Authorization -- [DATE] 02_54pm.pdf" at bounding box center [241, 219] width 117 height 14
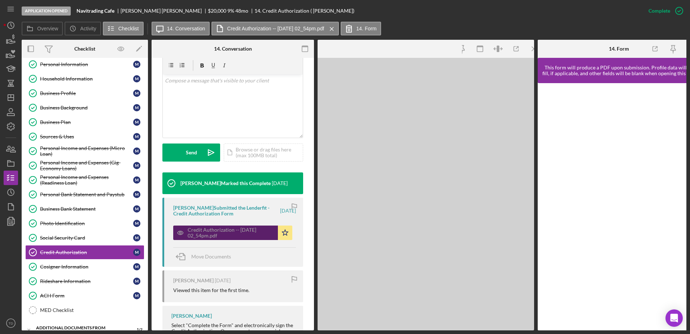
scroll to position [143, 0]
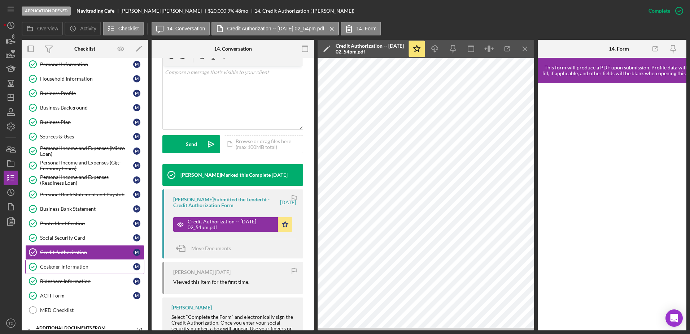
click at [82, 82] on div "Cosigner Information" at bounding box center [86, 267] width 93 height 6
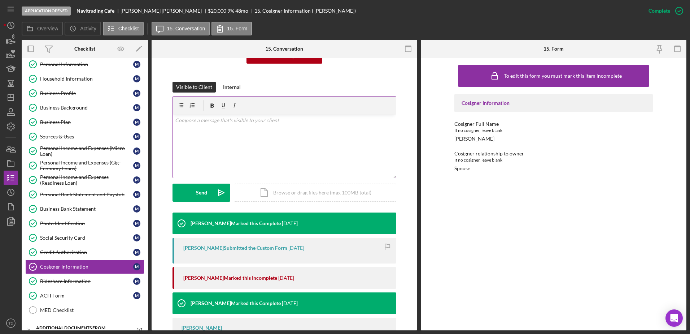
scroll to position [87, 0]
click at [77, 82] on div "Rideshare Information" at bounding box center [86, 281] width 93 height 6
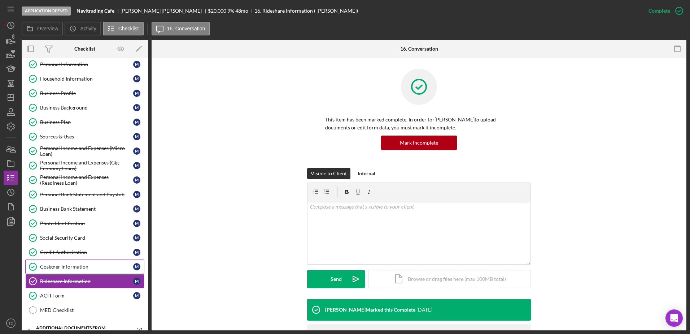
click at [73, 82] on link "Cosigner Information Cosigner Information M" at bounding box center [84, 266] width 119 height 14
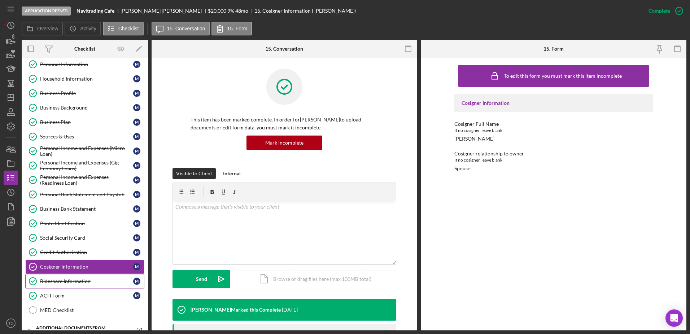
click at [73, 82] on div "Rideshare Information" at bounding box center [86, 281] width 93 height 6
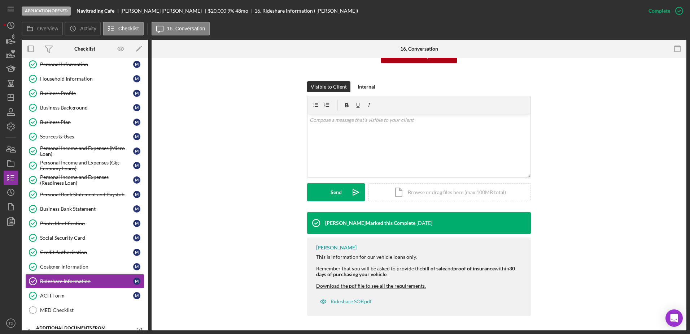
scroll to position [87, 0]
click at [92, 82] on div "ACH Form" at bounding box center [86, 295] width 93 height 6
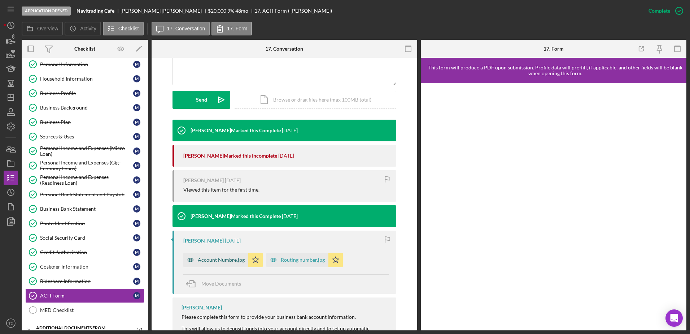
click at [224, 82] on div "Account Numbre.jpg" at bounding box center [215, 259] width 65 height 14
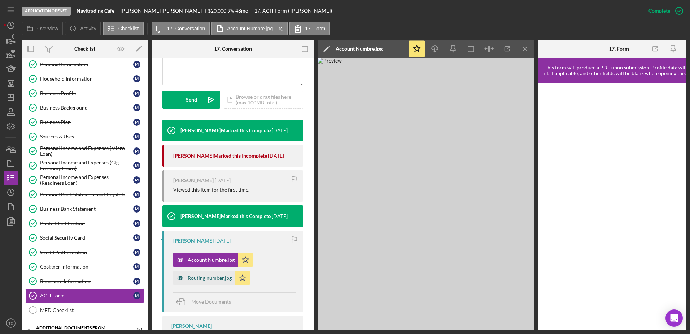
click at [216, 82] on div "Routing number.jpg" at bounding box center [210, 278] width 44 height 6
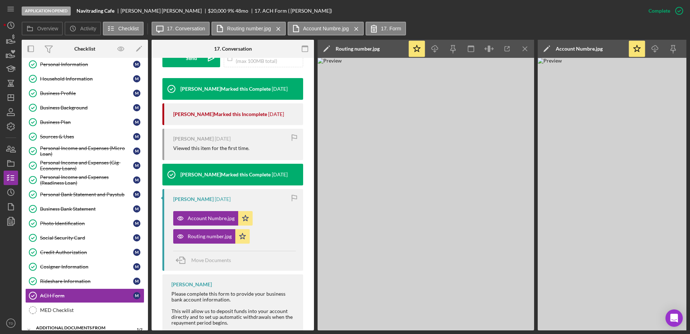
scroll to position [229, 0]
click at [86, 82] on div "MED Checklist" at bounding box center [92, 310] width 104 height 6
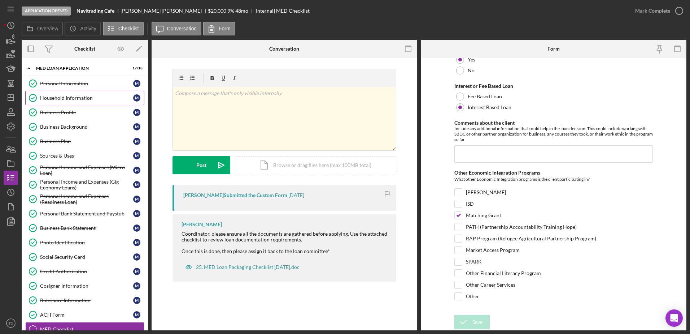
click at [84, 82] on link "Household Information Household Information M" at bounding box center [84, 98] width 119 height 14
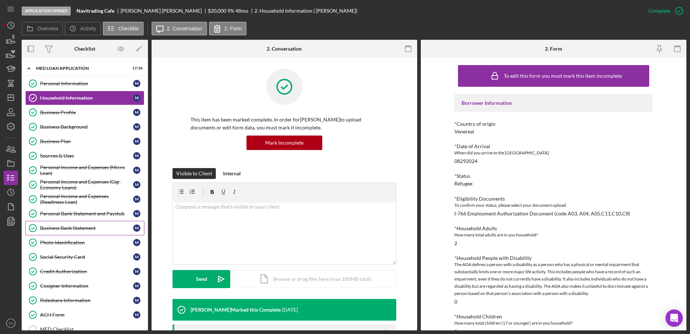
scroll to position [111, 0]
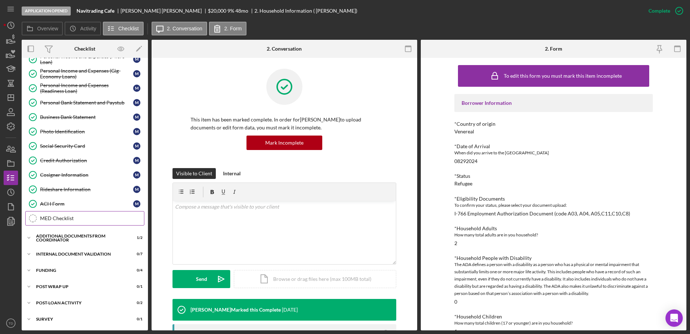
click at [70, 82] on div "MED Checklist" at bounding box center [92, 218] width 104 height 6
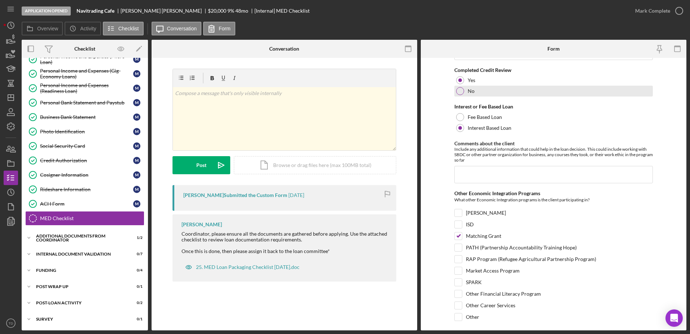
scroll to position [187, 0]
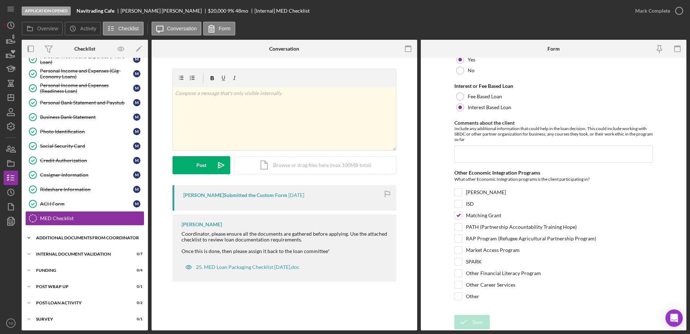
click at [89, 82] on div "Additional Documents from Coordinator" at bounding box center [87, 237] width 103 height 4
click at [67, 82] on div "Additional Documentation (from PC)" at bounding box center [92, 253] width 104 height 6
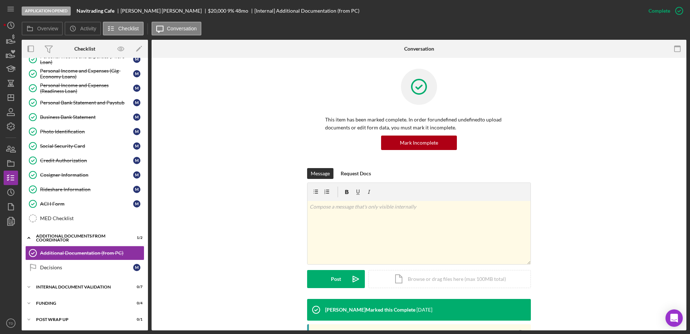
scroll to position [111, 0]
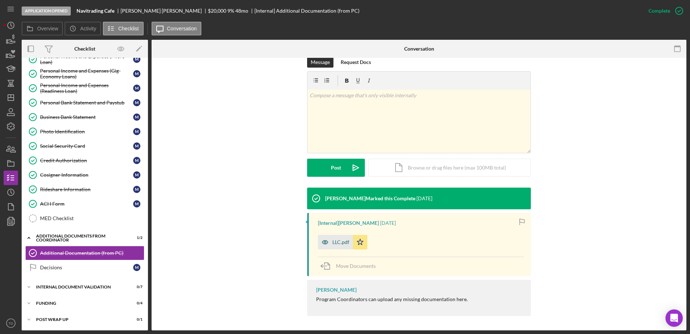
click at [268, 82] on icon "button" at bounding box center [325, 242] width 14 height 14
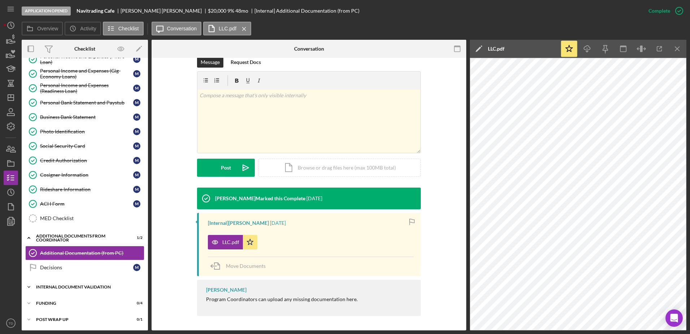
click at [74, 82] on div "Icon/Expander Internal Document Validation 0 / 7" at bounding box center [85, 286] width 126 height 14
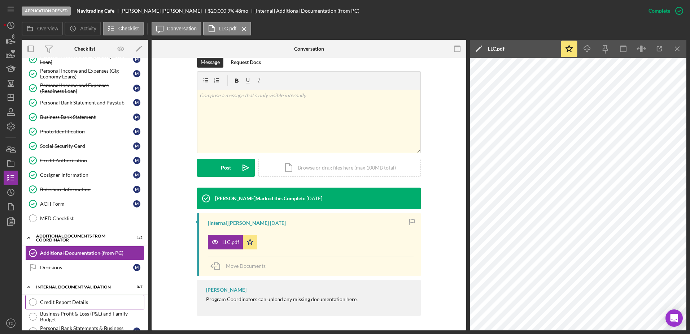
click at [68, 82] on div "Credit Report Details" at bounding box center [92, 302] width 104 height 6
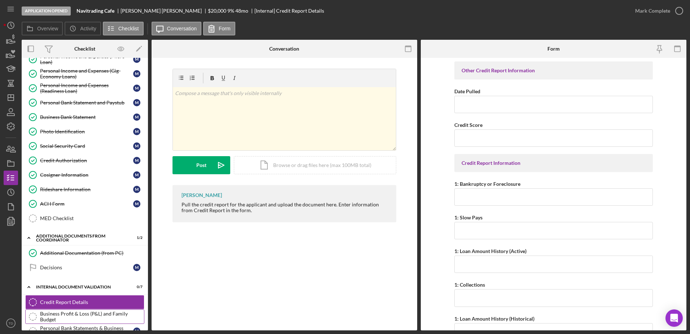
click at [107, 82] on div "Business Profit & Loss (P&L) and Family Budget" at bounding box center [92, 316] width 104 height 12
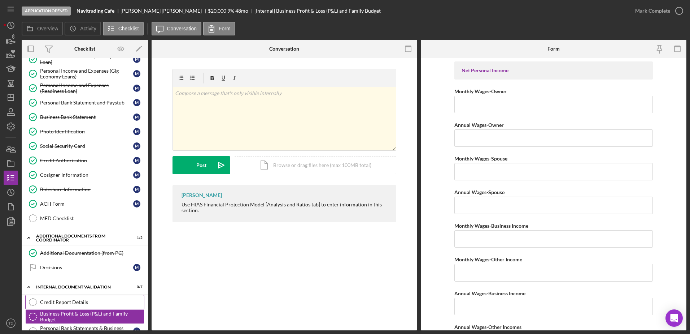
click at [94, 82] on div "Credit Report Details" at bounding box center [92, 302] width 104 height 6
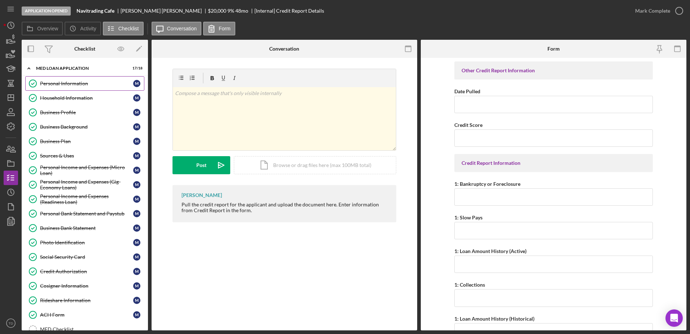
click at [81, 81] on div "Personal Information" at bounding box center [86, 84] width 93 height 6
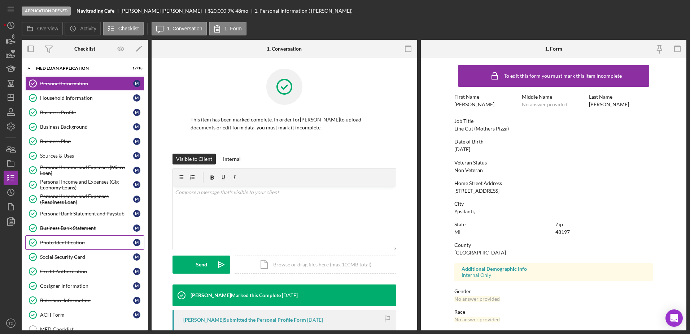
click at [79, 82] on div "Photo Identification" at bounding box center [86, 242] width 93 height 6
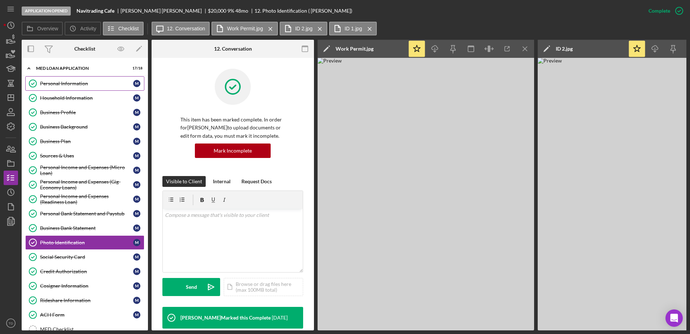
drag, startPoint x: 79, startPoint y: 101, endPoint x: 70, endPoint y: 80, distance: 22.3
click at [70, 81] on div "Personal Information" at bounding box center [86, 84] width 93 height 6
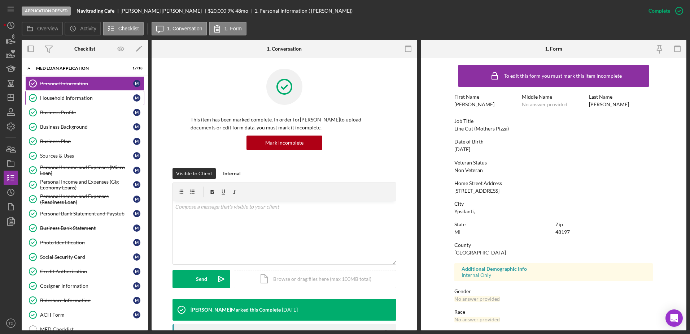
click at [72, 82] on div "Household Information" at bounding box center [86, 98] width 93 height 6
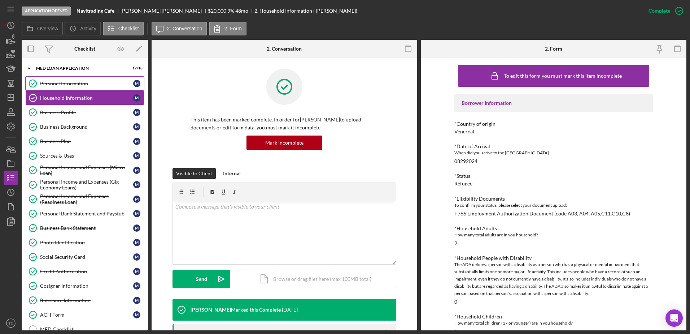
click at [51, 78] on link "Personal Information Personal Information M" at bounding box center [84, 83] width 119 height 14
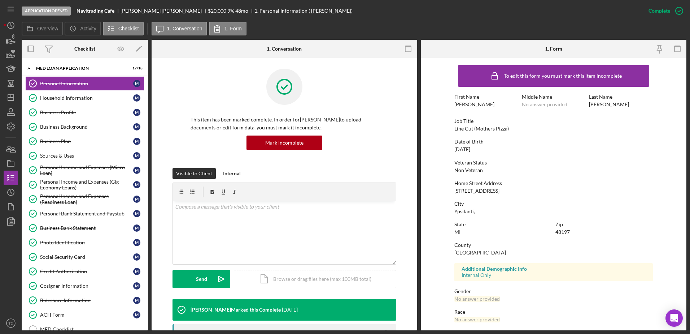
drag, startPoint x: 504, startPoint y: 190, endPoint x: 442, endPoint y: 194, distance: 61.9
click at [268, 82] on form "To edit this form you must mark this item incomplete First Name Ivan Middle Nam…" at bounding box center [554, 194] width 266 height 272
drag, startPoint x: 511, startPoint y: 195, endPoint x: 456, endPoint y: 192, distance: 55.3
click at [268, 82] on div "To edit this form you must mark this item incomplete First Name Ivan Middle Nam…" at bounding box center [554, 226] width 199 height 330
drag, startPoint x: 456, startPoint y: 192, endPoint x: 451, endPoint y: 188, distance: 6.7
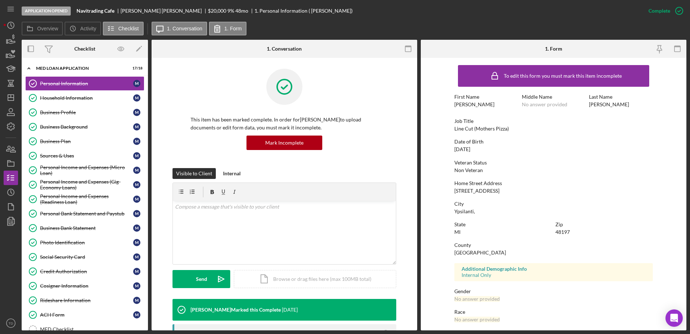
click at [268, 82] on form "To edit this form you must mark this item incomplete First Name Ivan Middle Nam…" at bounding box center [554, 194] width 266 height 272
drag, startPoint x: 454, startPoint y: 190, endPoint x: 504, endPoint y: 192, distance: 49.9
click at [268, 82] on div "Home Street Address 2338 Woodchip Way" at bounding box center [554, 186] width 199 height 13
copy div "2338 Woodchip Way"
drag, startPoint x: 473, startPoint y: 212, endPoint x: 452, endPoint y: 212, distance: 21.7
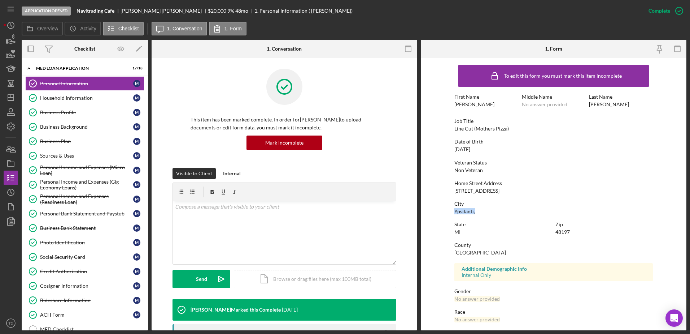
click at [268, 82] on form "To edit this form you must mark this item incomplete First Name Ivan Middle Nam…" at bounding box center [554, 194] width 266 height 272
copy div "Ypsilanti,"
click at [61, 82] on div "Social Security Card" at bounding box center [86, 257] width 93 height 6
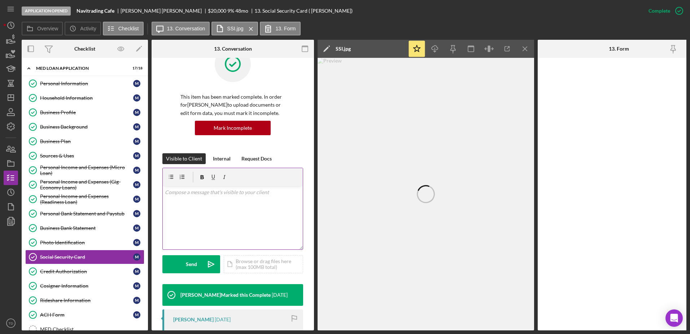
scroll to position [24, 0]
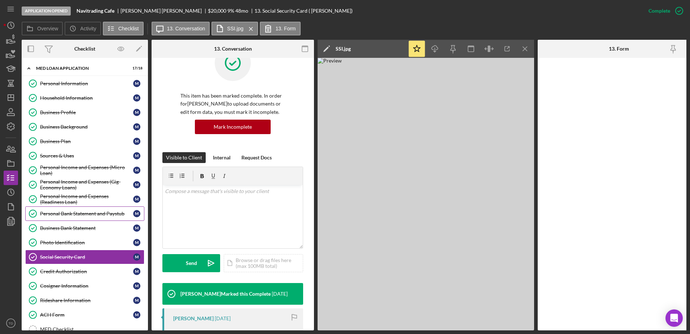
click at [90, 82] on link "Personal Bank Statement and Paystub Personal Bank Statement and Paystub M" at bounding box center [84, 213] width 119 height 14
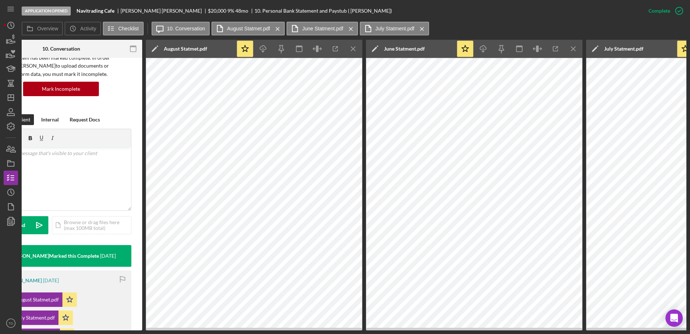
scroll to position [61, 0]
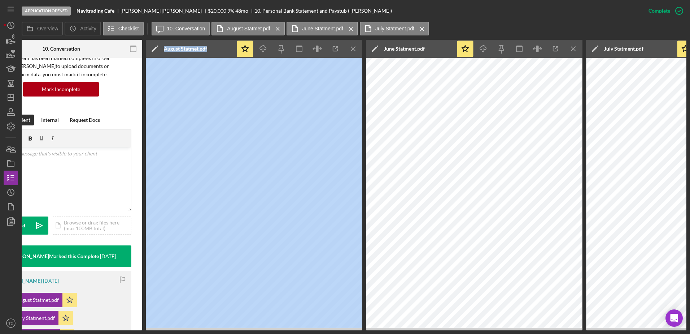
drag, startPoint x: 153, startPoint y: 331, endPoint x: 84, endPoint y: 326, distance: 69.5
click at [84, 82] on div "Application Opened Navitrading Cafe Ivan Martinez $20,000 $20,000 9 % 48 mo 10.…" at bounding box center [345, 167] width 690 height 334
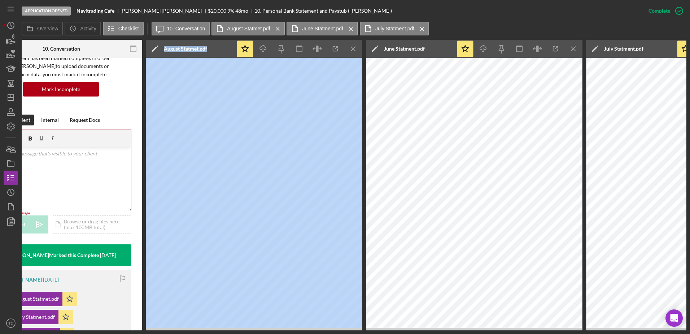
scroll to position [0, 0]
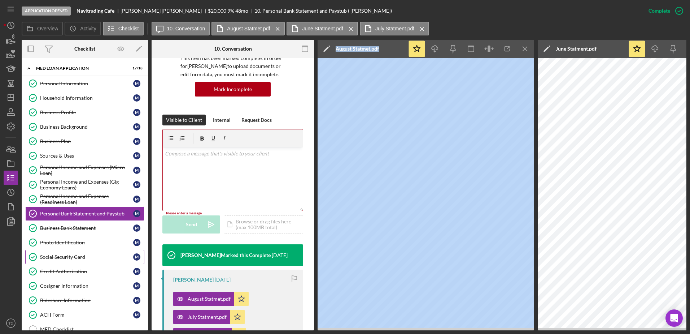
click at [68, 82] on div "Social Security Card" at bounding box center [86, 257] width 93 height 6
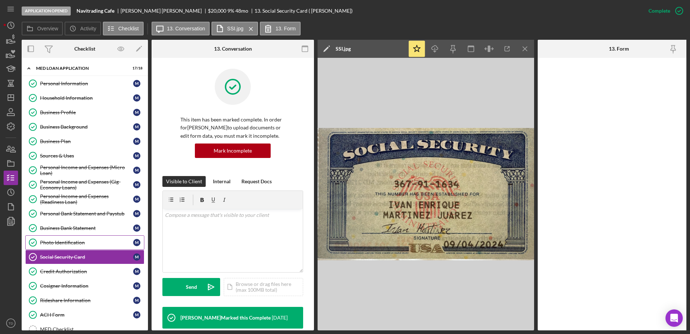
click at [96, 82] on link "Photo Identification Photo Identification M" at bounding box center [84, 242] width 119 height 14
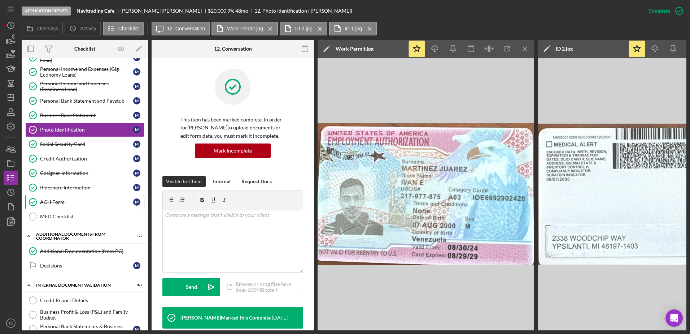
scroll to position [113, 0]
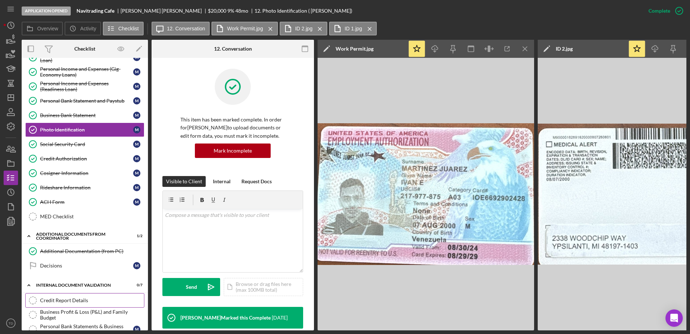
click at [78, 82] on div "Credit Report Details" at bounding box center [92, 300] width 104 height 6
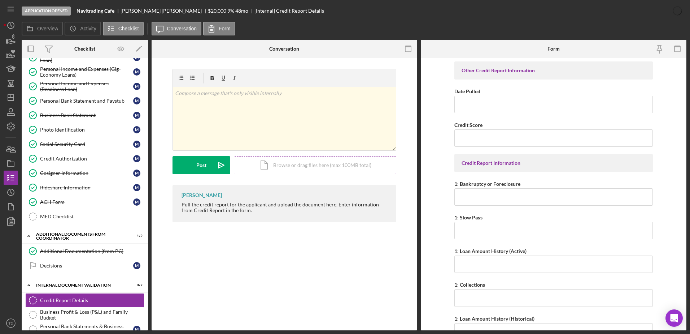
click at [268, 82] on div "Icon/Document Browse or drag files here (max 100MB total) Tap to choose files o…" at bounding box center [315, 165] width 162 height 18
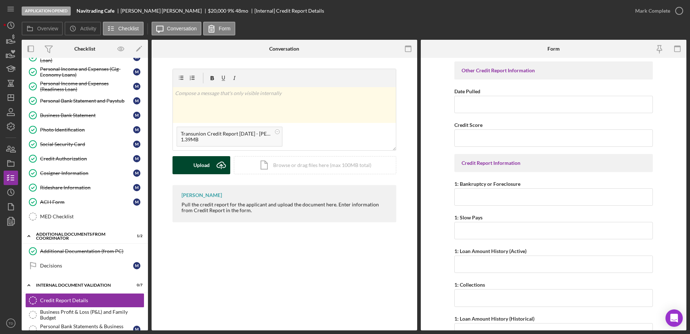
click at [208, 82] on div "Upload" at bounding box center [202, 165] width 16 height 18
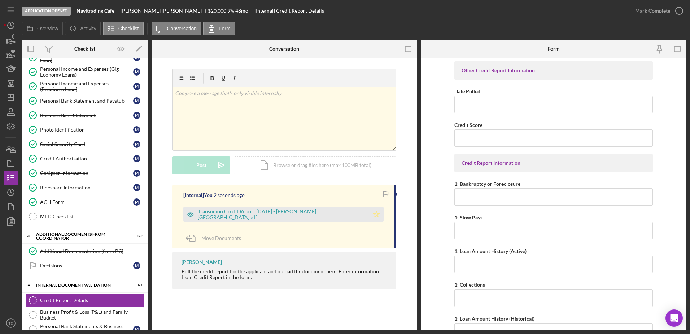
click at [268, 82] on icon "Icon/Star" at bounding box center [376, 214] width 14 height 14
click at [268, 82] on div "Transunion Credit Report [DATE] - [PERSON_NAME][GEOGRAPHIC_DATA]pdf" at bounding box center [282, 214] width 168 height 12
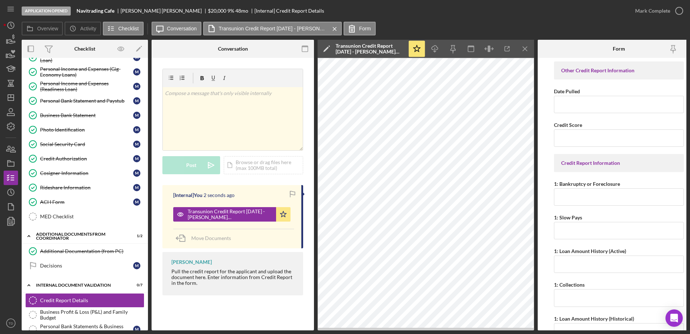
scroll to position [0, 14]
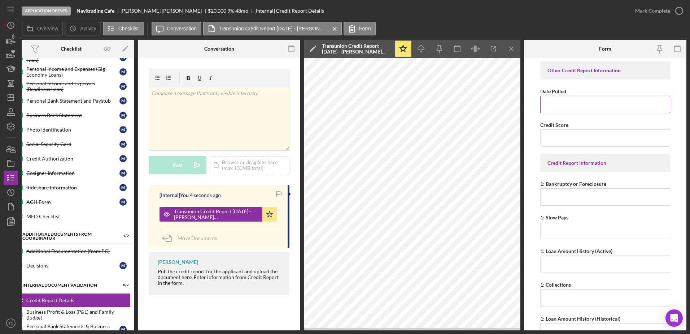
click at [268, 82] on input "Date Pulled" at bounding box center [605, 104] width 130 height 17
type input "10/14/2025"
click at [268, 82] on input "Credit Score" at bounding box center [605, 137] width 130 height 17
type input "618"
click at [268, 82] on input "1: Bankruptcy or Foreclosure" at bounding box center [605, 196] width 130 height 17
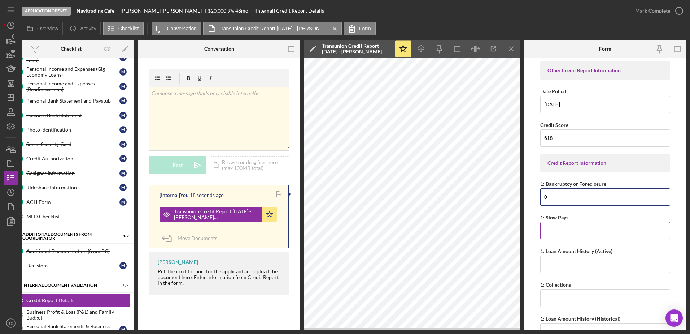
type input "0"
click at [268, 82] on input "1: Slow Pays" at bounding box center [605, 230] width 130 height 17
type input "0"
click at [268, 82] on input "1: Loan Amount History (Active)" at bounding box center [605, 263] width 130 height 17
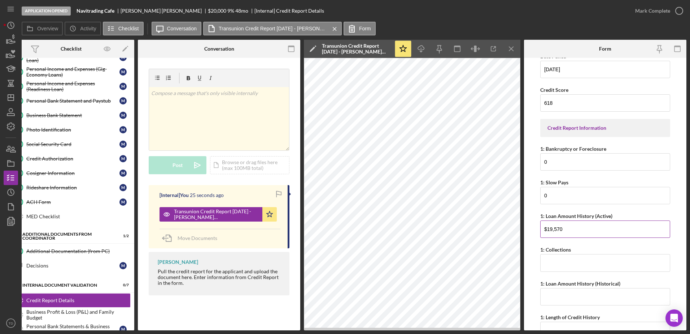
scroll to position [35, 0]
type input "$19,570"
click at [268, 82] on input "1: Collections" at bounding box center [605, 261] width 130 height 17
type input "0"
click at [268, 82] on input "1: Loan Amount History (Historical)" at bounding box center [605, 295] width 130 height 17
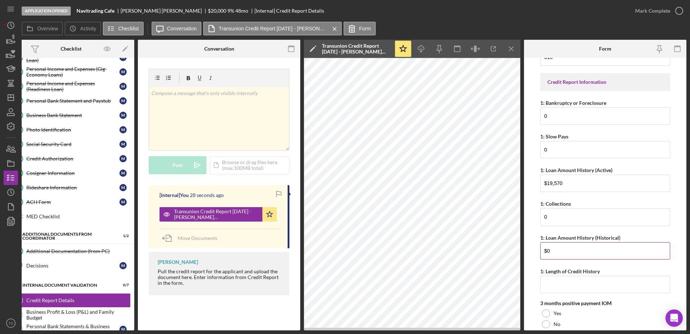
scroll to position [81, 0]
type input "$0"
click at [268, 82] on input "1: Length of Credit History" at bounding box center [605, 283] width 130 height 17
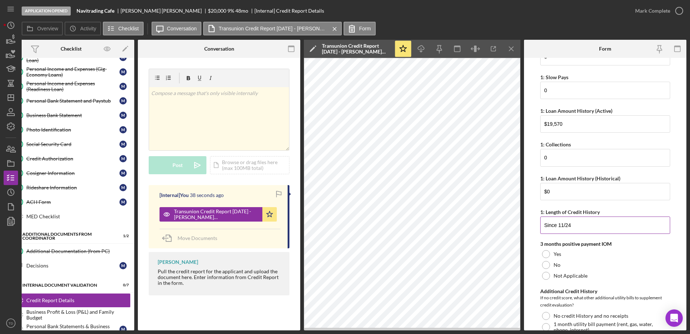
scroll to position [140, 0]
type input "Since 11/24"
click at [268, 82] on div at bounding box center [546, 275] width 8 height 8
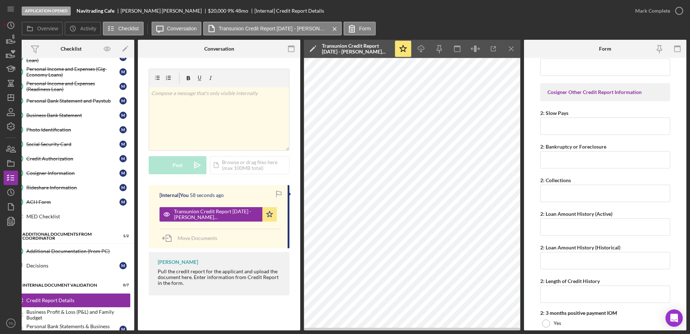
scroll to position [638, 0]
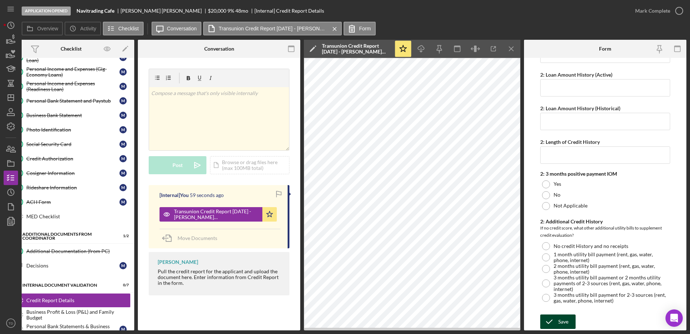
click at [268, 82] on div "Save" at bounding box center [564, 321] width 10 height 14
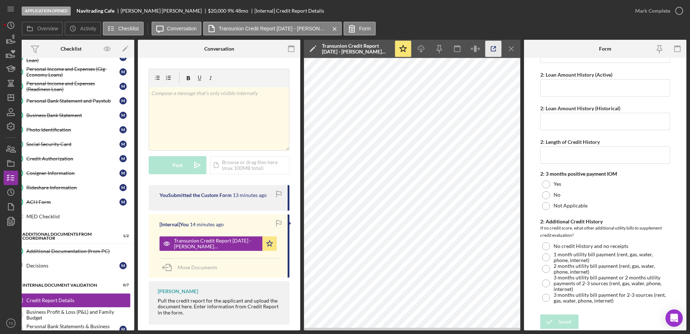
click at [268, 51] on icon "button" at bounding box center [493, 49] width 5 height 5
click at [268, 14] on circle "button" at bounding box center [679, 10] width 7 height 7
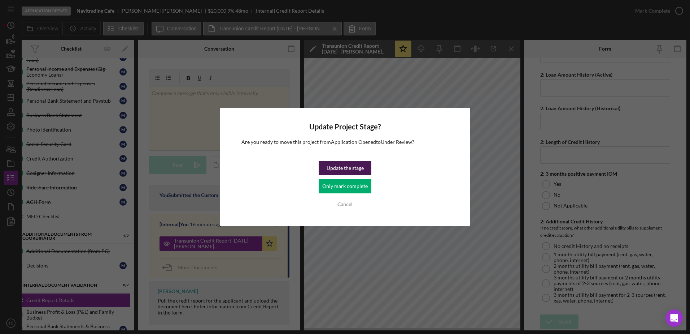
click at [268, 82] on div "Update the stage" at bounding box center [345, 168] width 37 height 14
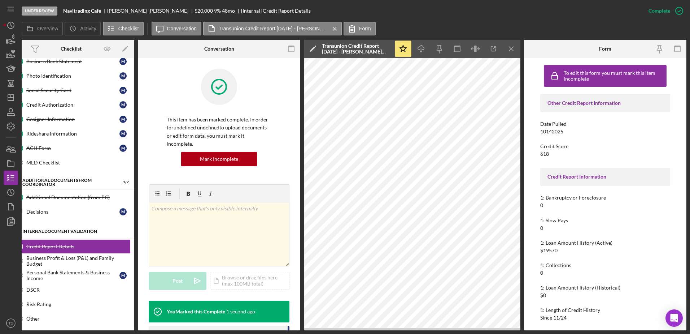
scroll to position [175, 0]
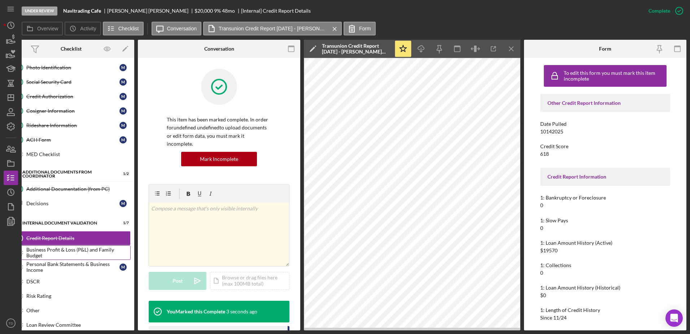
click at [64, 82] on div "Business Profit & Loss (P&L) and Family Budget" at bounding box center [78, 253] width 104 height 12
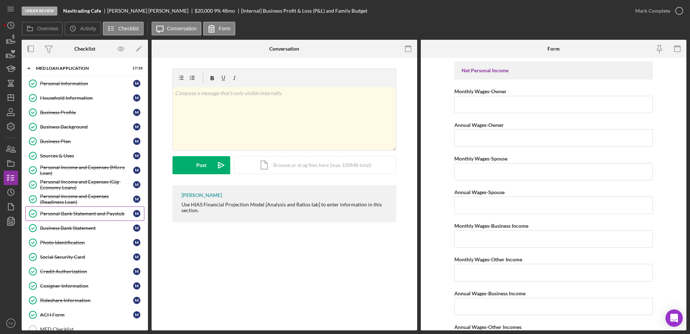
click at [85, 82] on div "Personal Bank Statement and Paystub" at bounding box center [86, 213] width 93 height 6
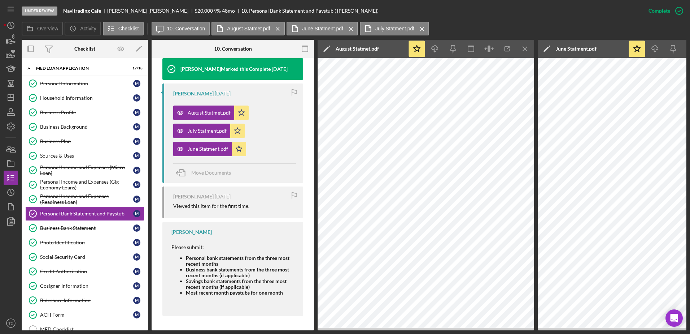
scroll to position [249, 0]
click at [89, 82] on div "Personal Income and Expenses (Readiness Loan)" at bounding box center [86, 199] width 93 height 12
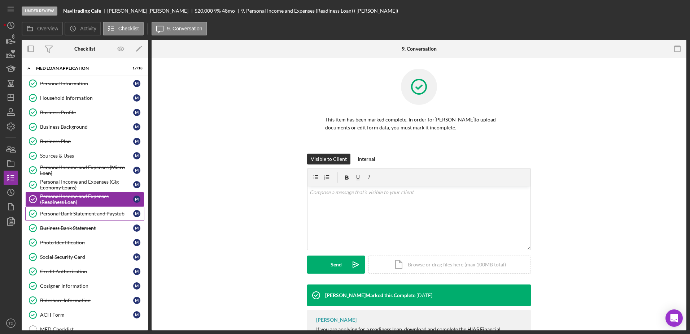
click at [86, 82] on link "Personal Bank Statement and Paystub Personal Bank Statement and Paystub M" at bounding box center [84, 213] width 119 height 14
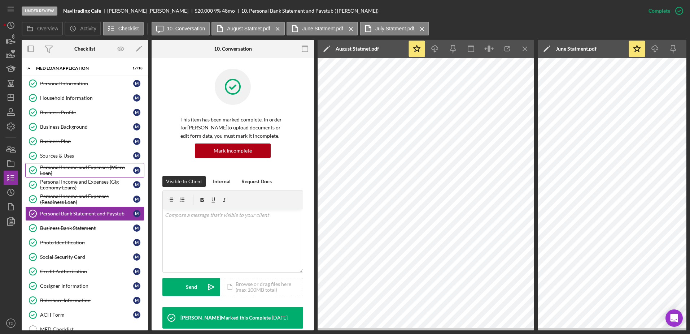
click at [83, 82] on div "Personal Income and Expenses (Micro Loan)" at bounding box center [86, 170] width 93 height 12
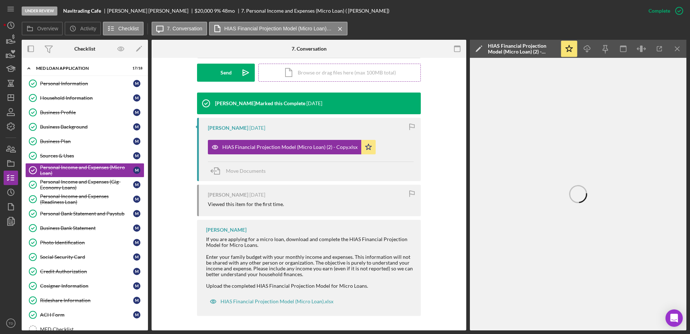
scroll to position [206, 0]
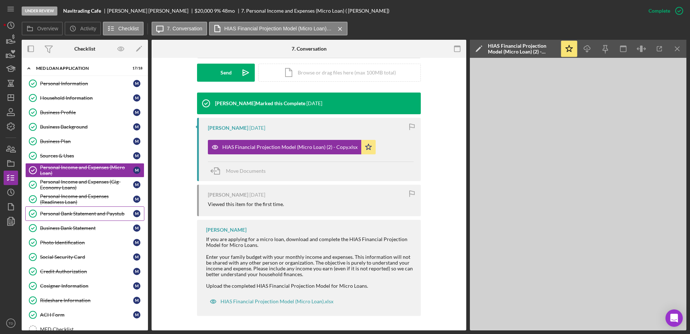
click at [93, 82] on link "Personal Bank Statement and Paystub Personal Bank Statement and Paystub M" at bounding box center [84, 213] width 119 height 14
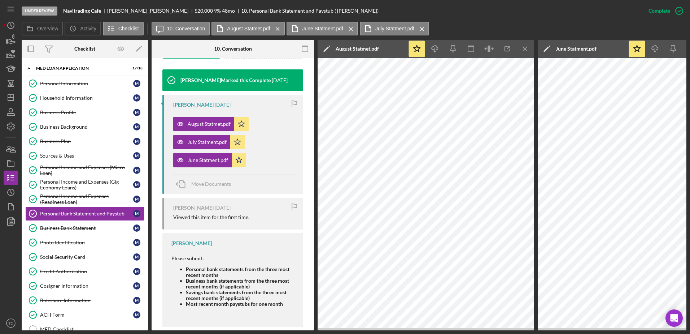
scroll to position [251, 0]
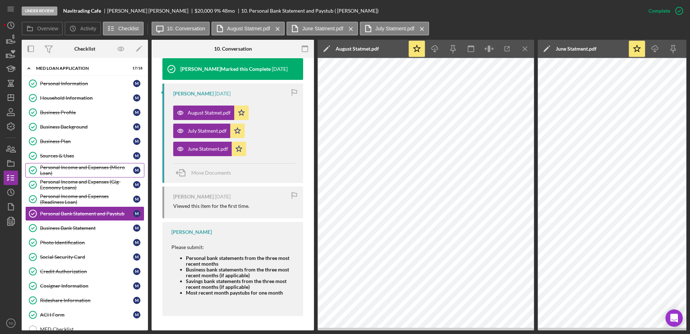
click at [96, 82] on div "Personal Income and Expenses (Micro Loan)" at bounding box center [86, 170] width 93 height 12
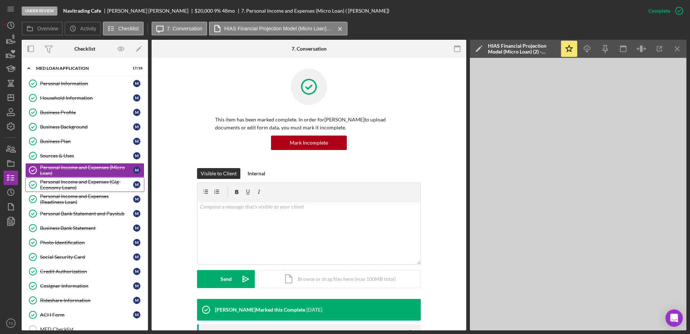
click at [92, 82] on div "Personal Income and Expenses (Gig-Economy Loans)" at bounding box center [86, 185] width 93 height 12
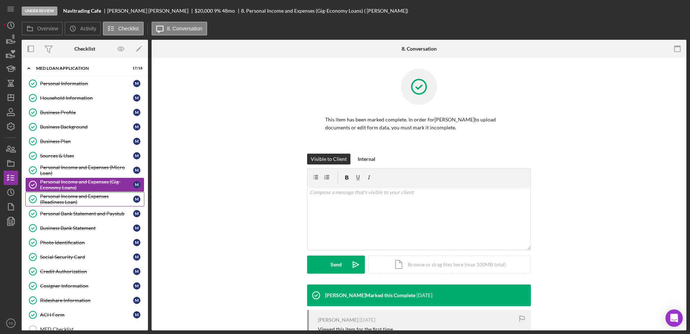
click at [87, 82] on div "Personal Income and Expenses (Readiness Loan)" at bounding box center [86, 199] width 93 height 12
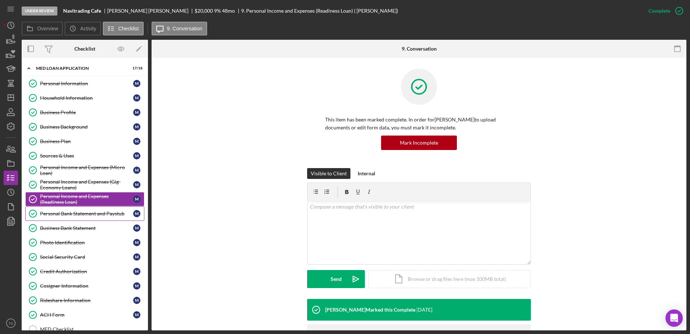
click at [84, 82] on div "Personal Bank Statement and Paystub" at bounding box center [86, 213] width 93 height 6
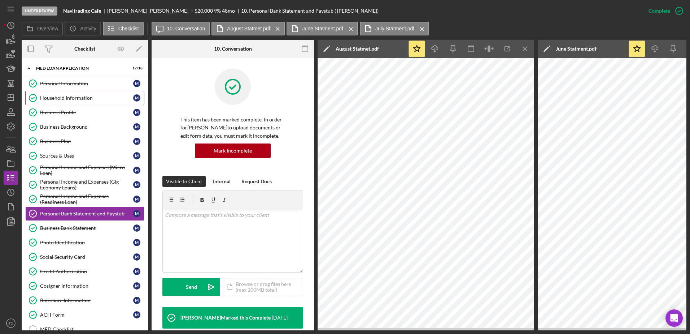
click at [75, 82] on div "Household Information" at bounding box center [86, 98] width 93 height 6
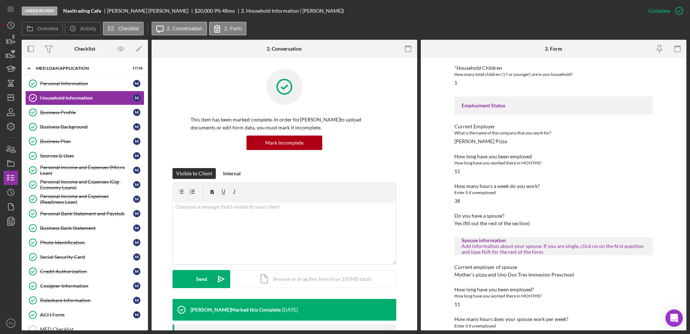
scroll to position [249, 0]
click at [93, 82] on div "Personal Bank Statement and Paystub" at bounding box center [86, 213] width 93 height 6
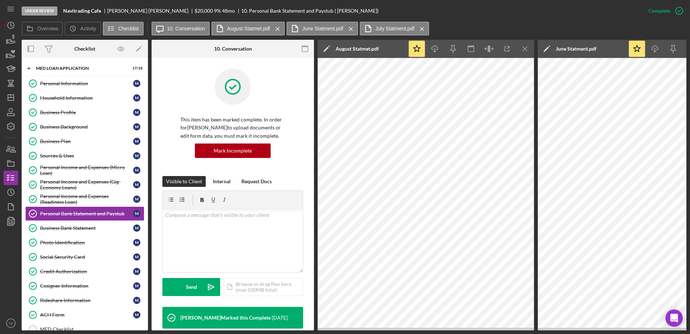
scroll to position [99, 0]
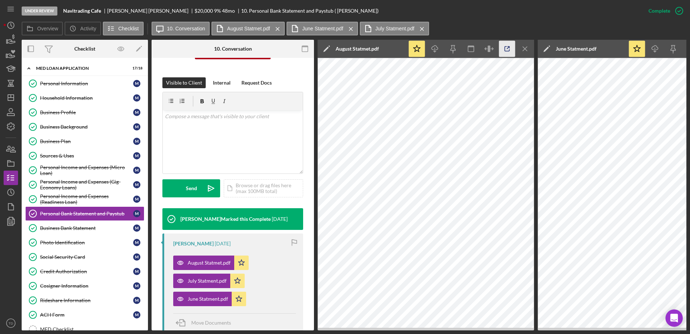
click at [268, 49] on icon "button" at bounding box center [507, 49] width 16 height 16
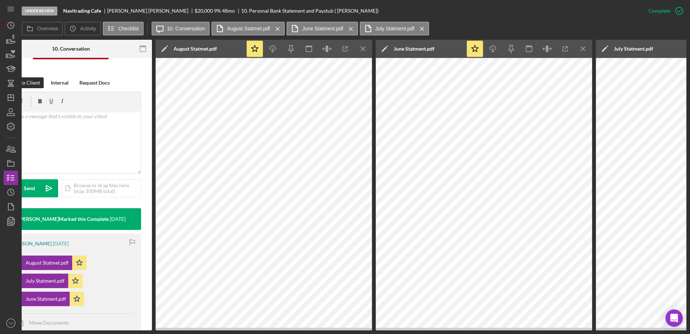
scroll to position [0, 165]
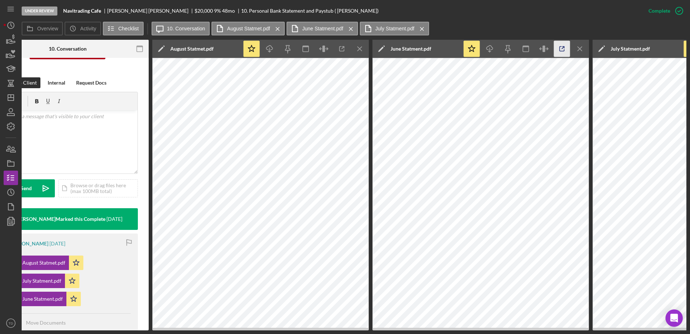
click at [268, 45] on icon "button" at bounding box center [562, 49] width 16 height 16
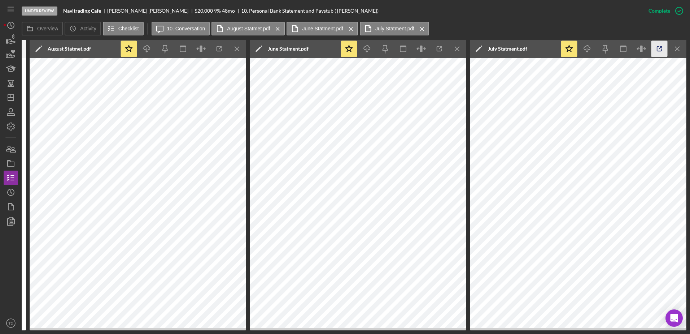
click at [268, 51] on icon "button" at bounding box center [659, 49] width 5 height 5
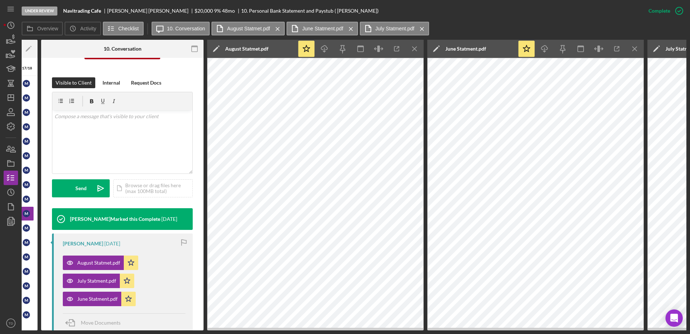
scroll to position [0, 0]
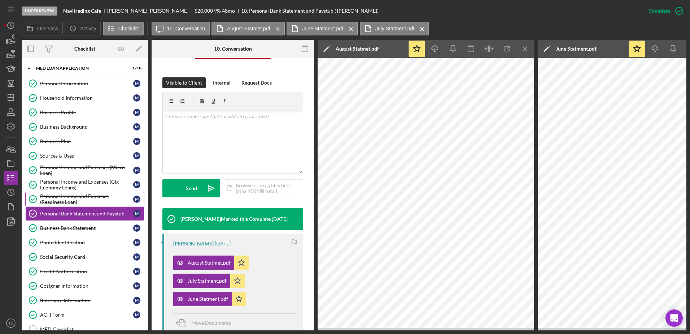
click at [86, 82] on div "Personal Income and Expenses (Readiness Loan)" at bounding box center [86, 199] width 93 height 12
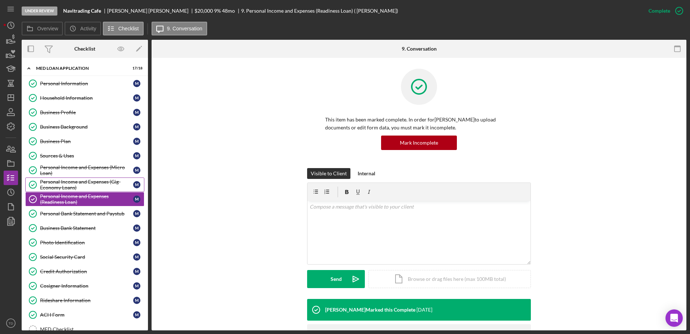
click at [85, 82] on div "Personal Income and Expenses (Gig-Economy Loans)" at bounding box center [86, 185] width 93 height 12
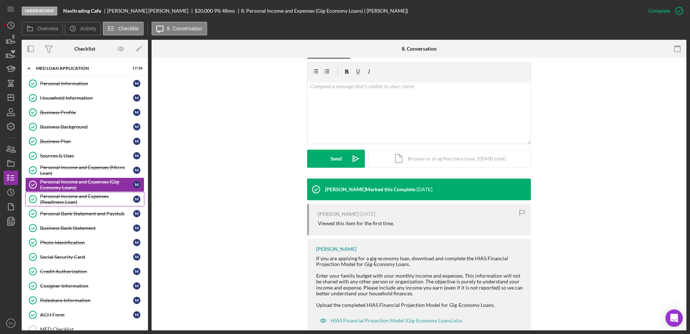
scroll to position [121, 0]
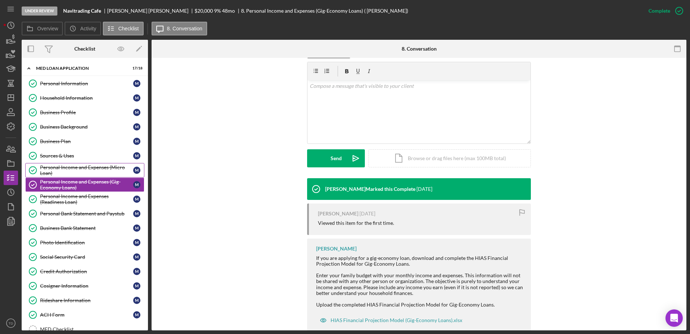
click at [83, 82] on div "Personal Income and Expenses (Micro Loan)" at bounding box center [86, 170] width 93 height 12
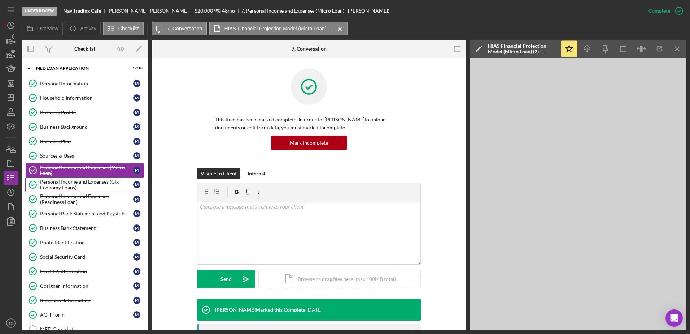
click at [81, 82] on div "Personal Income and Expenses (Gig-Economy Loans)" at bounding box center [86, 185] width 93 height 12
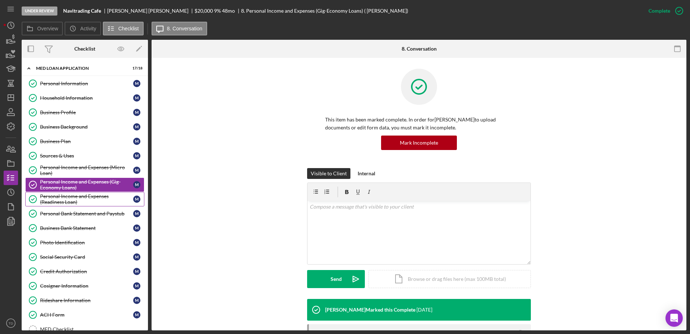
click at [81, 82] on div "Personal Income and Expenses (Readiness Loan)" at bounding box center [86, 199] width 93 height 12
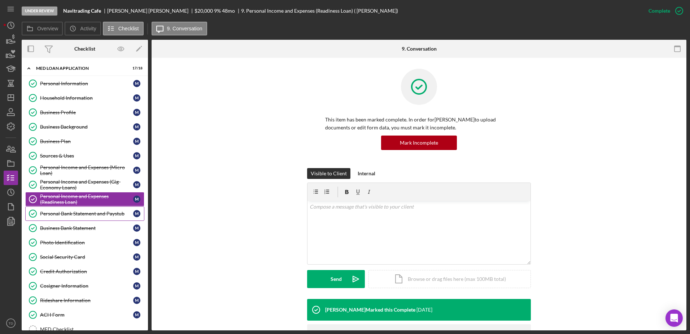
click at [78, 82] on div "Personal Bank Statement and Paystub" at bounding box center [86, 213] width 93 height 6
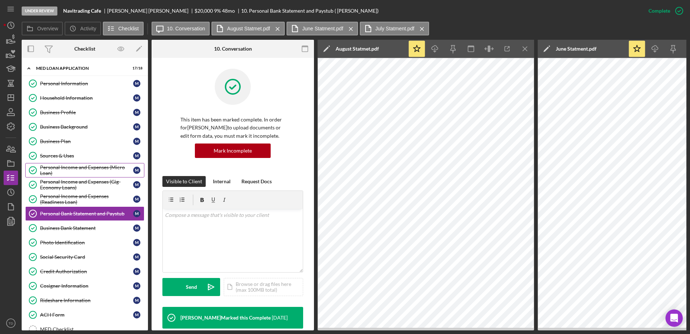
click at [77, 82] on div "Personal Income and Expenses (Micro Loan)" at bounding box center [86, 170] width 93 height 12
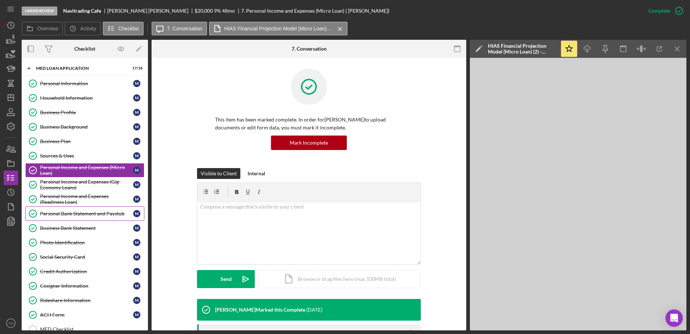
click at [93, 82] on div "Personal Bank Statement and Paystub" at bounding box center [86, 213] width 93 height 6
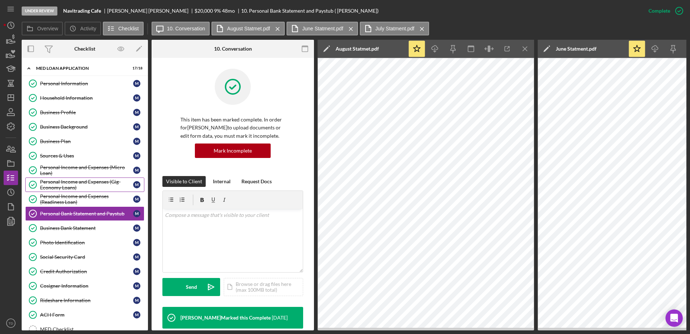
click at [87, 82] on link "Personal Income and Expenses (Gig-Economy Loans) Personal Income and Expenses (…" at bounding box center [84, 184] width 119 height 14
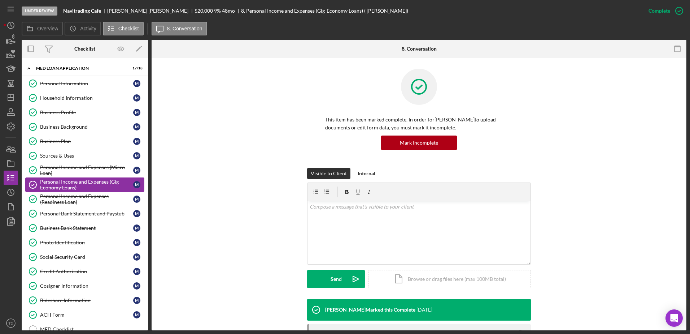
click at [87, 82] on link "Personal Income and Expenses (Gig-Economy Loans) Personal Income and Expenses (…" at bounding box center [84, 184] width 119 height 14
click at [83, 82] on link "Household Information Household Information M" at bounding box center [84, 98] width 119 height 14
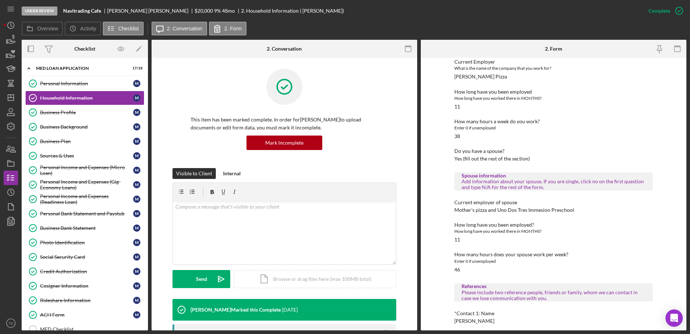
scroll to position [313, 0]
click at [98, 82] on div "Personal Income and Expenses (Micro Loan)" at bounding box center [86, 170] width 93 height 12
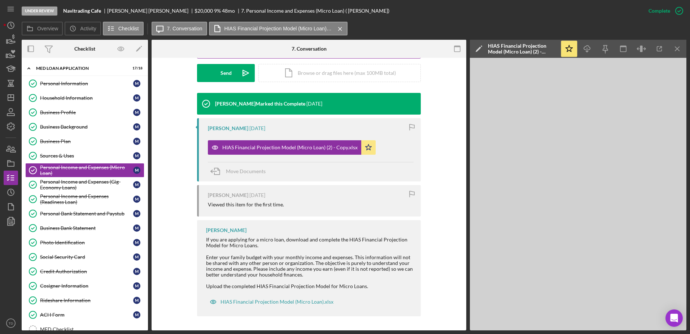
scroll to position [206, 0]
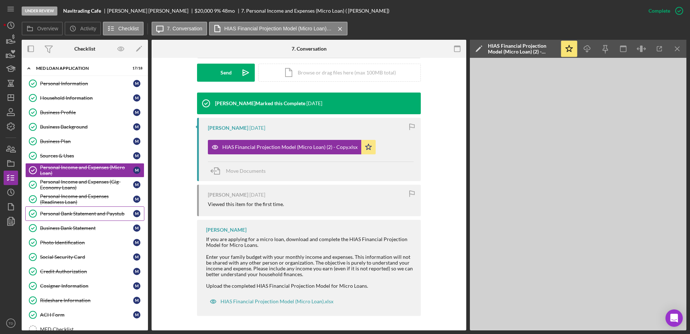
click at [96, 82] on div "Personal Bank Statement and Paystub" at bounding box center [86, 213] width 93 height 6
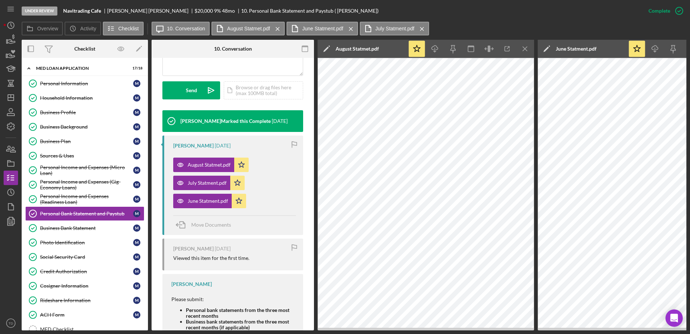
scroll to position [251, 0]
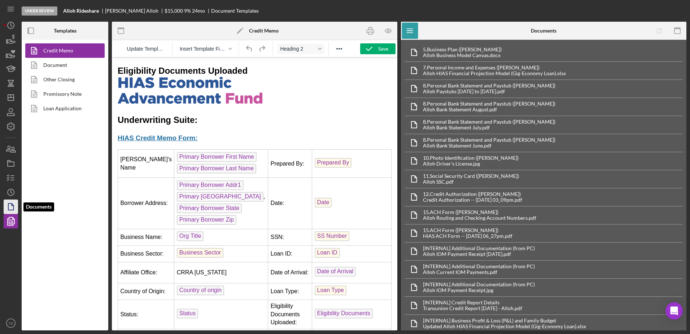
click at [12, 207] on icon "button" at bounding box center [11, 206] width 18 height 18
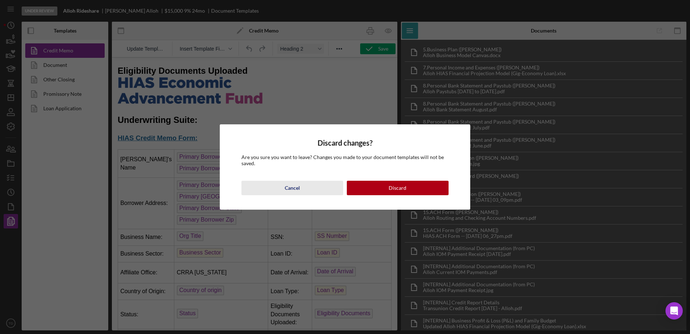
click at [310, 188] on button "Cancel" at bounding box center [293, 188] width 102 height 14
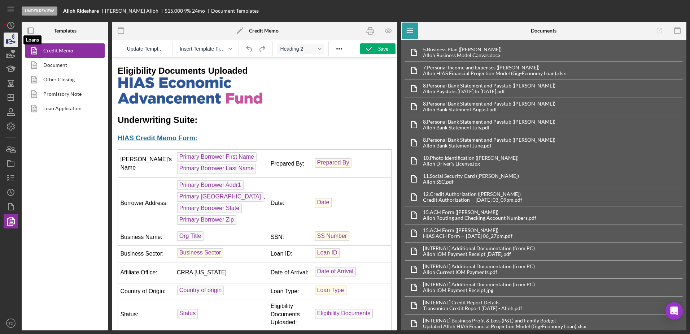
click at [13, 46] on icon "button" at bounding box center [11, 40] width 18 height 18
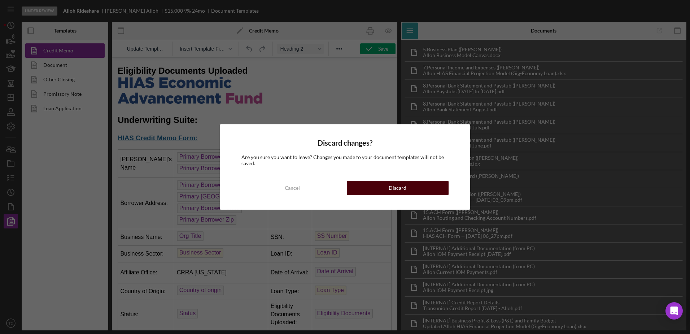
click at [366, 183] on button "Discard" at bounding box center [398, 188] width 102 height 14
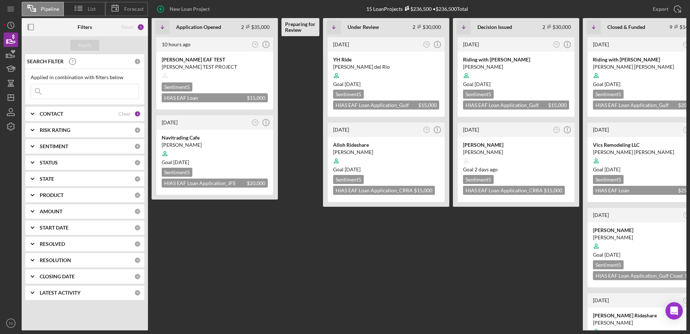
click at [69, 94] on input at bounding box center [85, 91] width 108 height 14
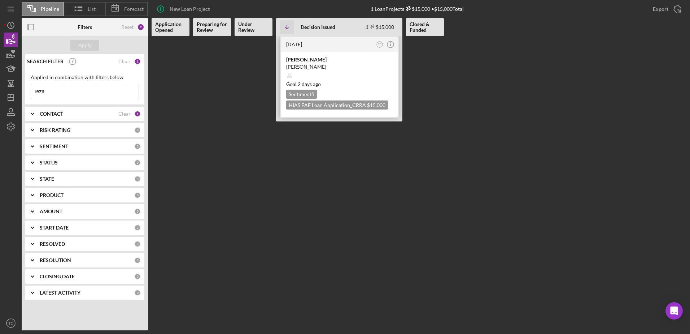
type input "reza"
click at [306, 64] on div "Ali Reza Mahdian" at bounding box center [339, 66] width 106 height 7
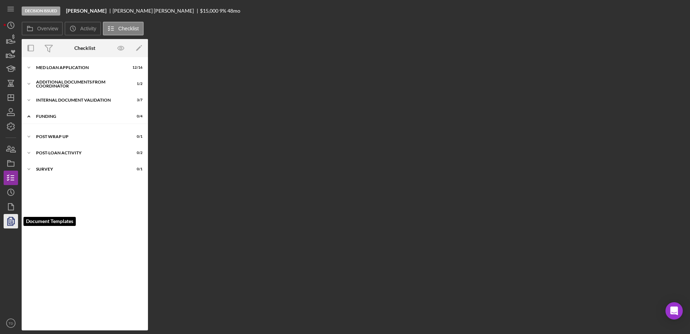
click at [13, 223] on icon "button" at bounding box center [11, 221] width 18 height 18
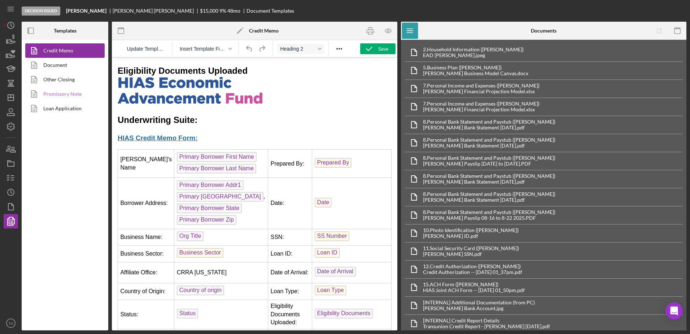
click at [60, 94] on link "Promissory Note" at bounding box center [63, 94] width 76 height 14
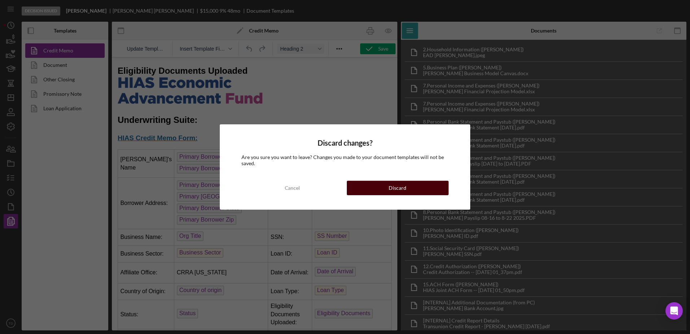
click at [396, 190] on div "Discard" at bounding box center [398, 188] width 18 height 14
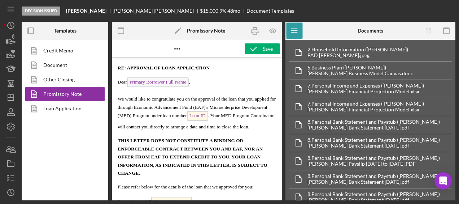
scroll to position [84, 0]
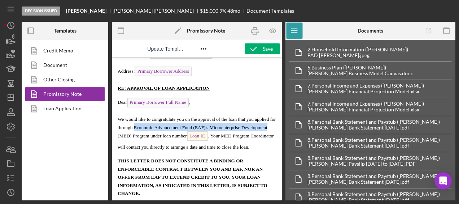
drag, startPoint x: 141, startPoint y: 129, endPoint x: 144, endPoint y: 135, distance: 7.3
click at [144, 135] on span "We would like to congratulate you on the approval of the loan that you applied …" at bounding box center [197, 132] width 158 height 33
copy span "Economic Advancement Fund (EAF)'s Microenterprise Development"
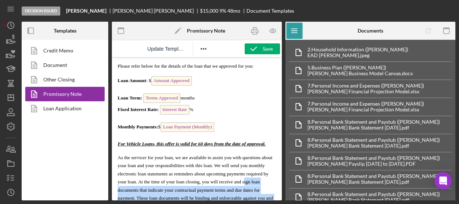
scroll to position [269, 0]
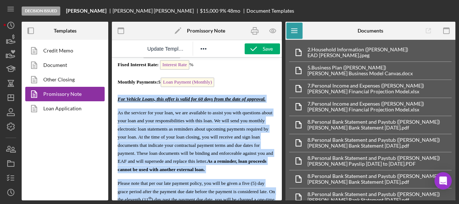
drag, startPoint x: 233, startPoint y: 186, endPoint x: 118, endPoint y: 108, distance: 138.1
click at [118, 108] on body "Date: Date of Approval Borrower Name: Primary Borrower Full Name Address: Prima…" at bounding box center [197, 130] width 158 height 673
copy body "For Vehicle Loans, this offer is valid for 60 days from the date of approval. A…"
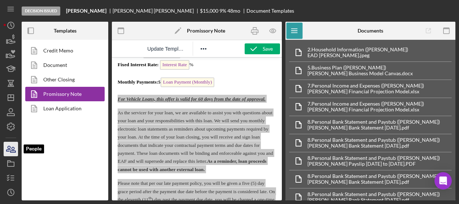
click at [11, 149] on icon "button" at bounding box center [11, 149] width 18 height 18
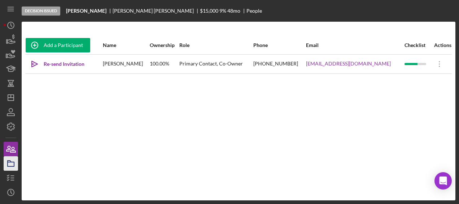
click at [13, 160] on icon "button" at bounding box center [11, 163] width 18 height 18
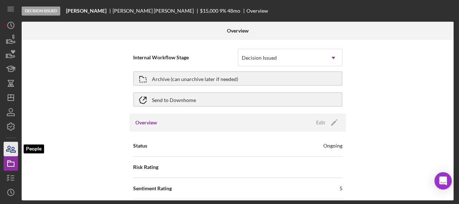
click at [11, 146] on icon "button" at bounding box center [11, 149] width 18 height 18
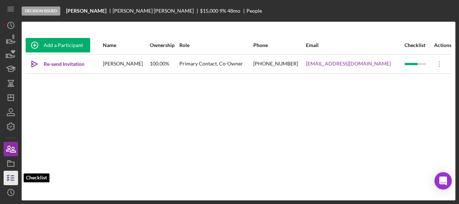
click at [14, 176] on icon "button" at bounding box center [11, 178] width 18 height 18
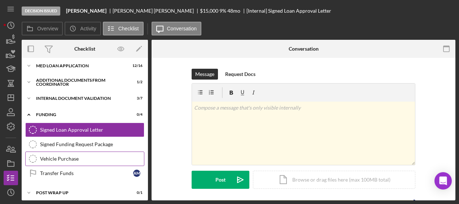
scroll to position [38, 0]
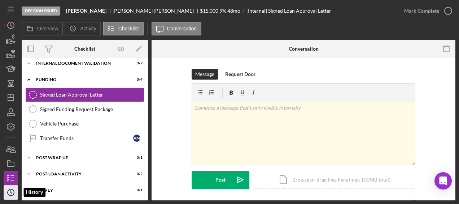
click at [11, 193] on icon "Icon/History" at bounding box center [11, 192] width 18 height 18
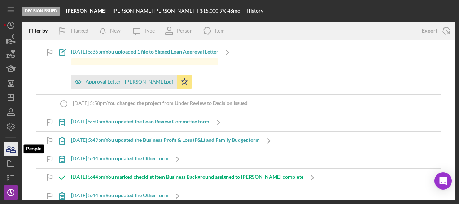
click at [12, 152] on icon "button" at bounding box center [12, 149] width 5 height 5
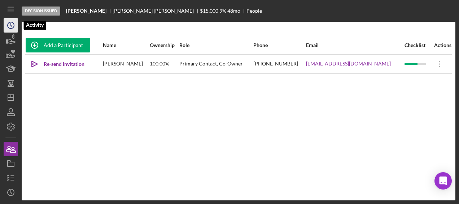
click at [15, 29] on icon "Icon/History" at bounding box center [11, 25] width 18 height 18
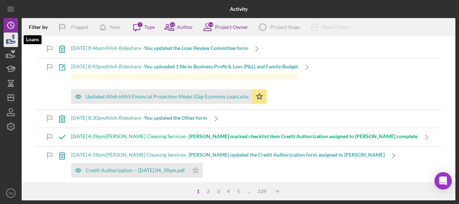
click at [12, 44] on icon "button" at bounding box center [11, 40] width 18 height 18
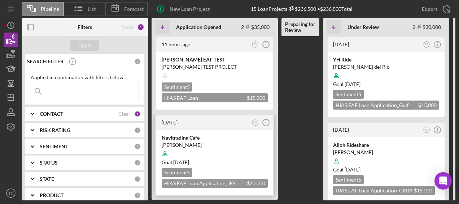
click at [177, 131] on div "Navitrading Cafe Ivan Martinez Goal 4 weeks from now Sentiment 5 HIAS EAF Loan …" at bounding box center [214, 162] width 117 height 65
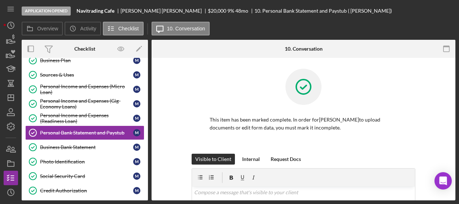
scroll to position [82, 0]
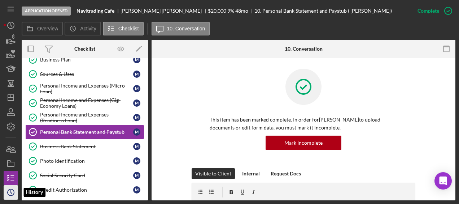
click at [12, 194] on icon "Icon/History" at bounding box center [11, 192] width 18 height 18
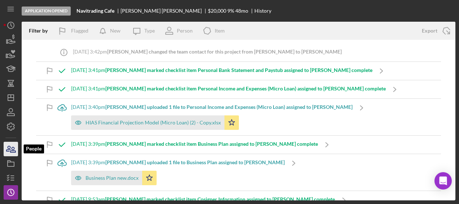
click at [12, 152] on icon "button" at bounding box center [11, 149] width 18 height 18
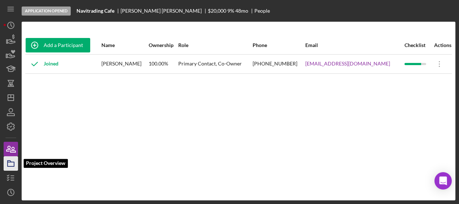
click at [10, 166] on rect "button" at bounding box center [11, 164] width 6 height 4
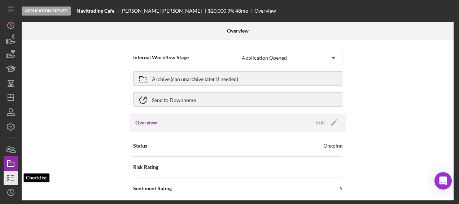
click at [9, 176] on icon "button" at bounding box center [11, 178] width 18 height 18
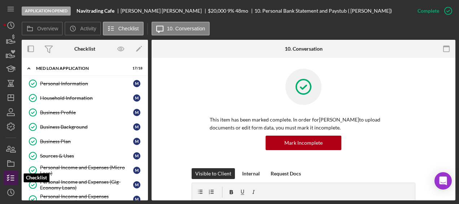
scroll to position [82, 0]
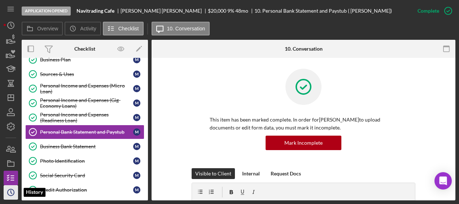
click at [12, 187] on icon "Icon/History" at bounding box center [11, 192] width 18 height 18
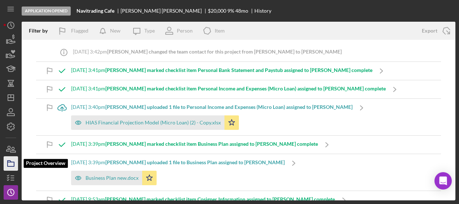
click at [12, 164] on icon "button" at bounding box center [11, 163] width 18 height 18
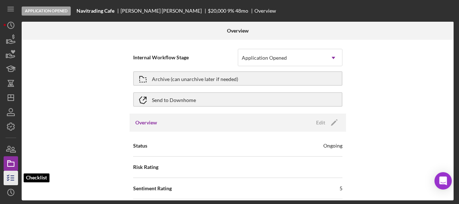
click at [12, 175] on icon "button" at bounding box center [11, 178] width 18 height 18
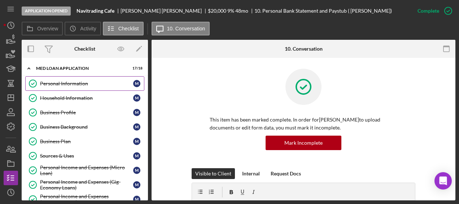
click at [68, 81] on div "Personal Information" at bounding box center [86, 84] width 93 height 6
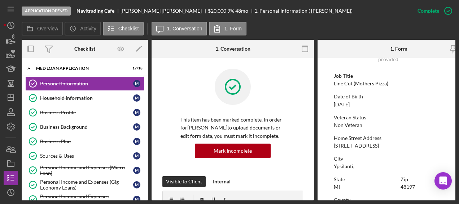
scroll to position [51, 0]
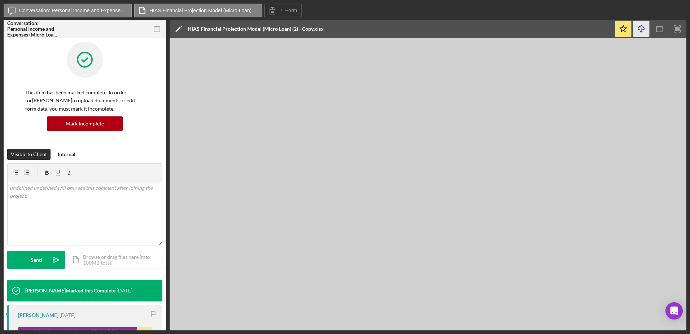
click at [644, 33] on icon "Icon/Download" at bounding box center [642, 29] width 16 height 16
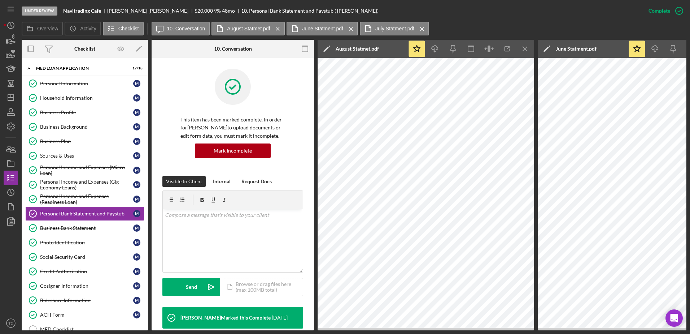
scroll to position [251, 0]
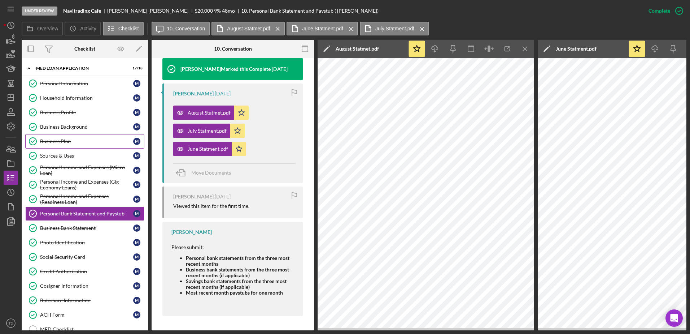
click at [73, 147] on link "Business Plan Business Plan M" at bounding box center [84, 141] width 119 height 14
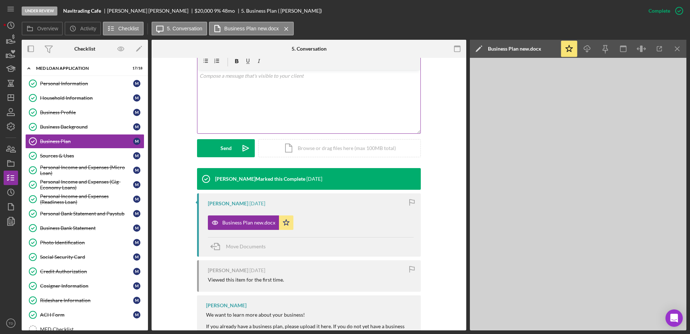
scroll to position [131, 0]
click at [660, 53] on icon "button" at bounding box center [660, 49] width 16 height 16
click at [76, 126] on div "Business Background" at bounding box center [86, 126] width 93 height 6
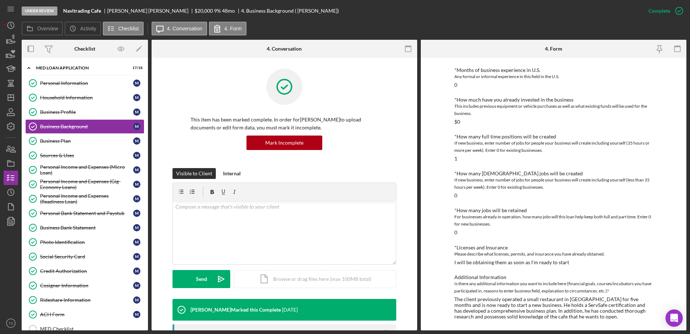
scroll to position [250, 0]
click at [95, 156] on div "Sources & Uses" at bounding box center [86, 155] width 93 height 6
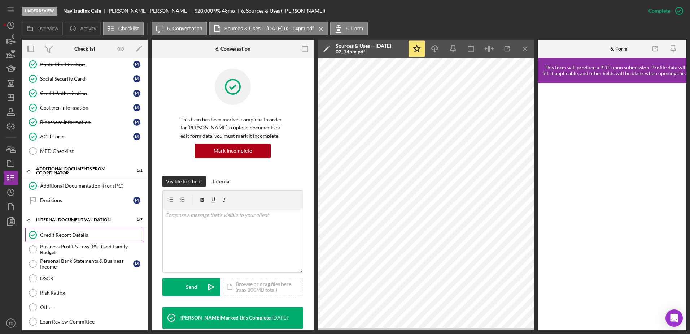
scroll to position [178, 0]
click at [75, 283] on link "DSCR DSCR" at bounding box center [84, 277] width 119 height 14
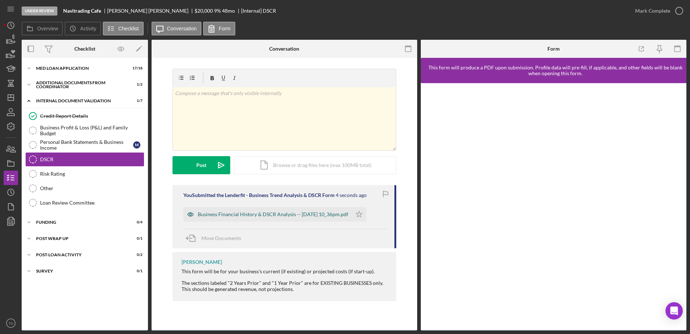
click at [285, 212] on div "Business Financial History & DSCR Analysis -- [DATE] 10_36pm.pdf" at bounding box center [273, 214] width 151 height 6
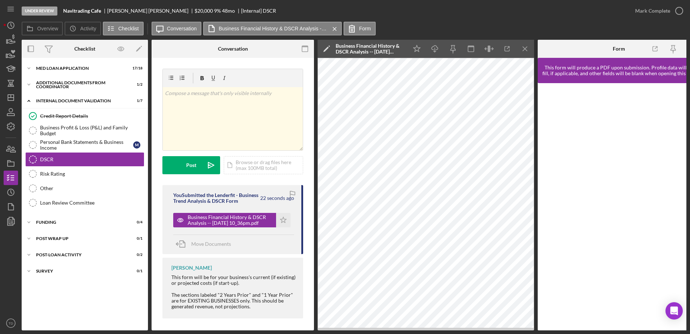
scroll to position [0, 14]
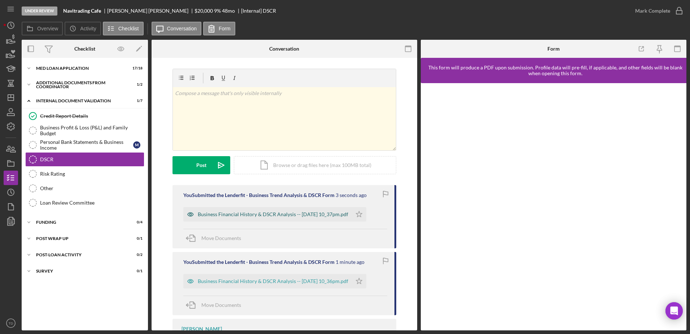
click at [285, 217] on div "Business Financial History & DSCR Analysis -- [DATE] 10_37pm.pdf" at bounding box center [273, 214] width 151 height 6
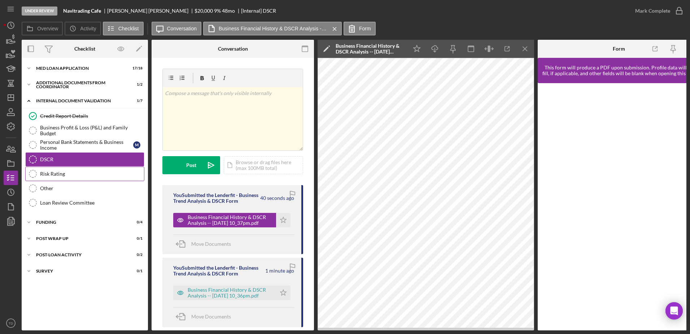
click at [85, 174] on div "Risk Rating" at bounding box center [92, 174] width 104 height 6
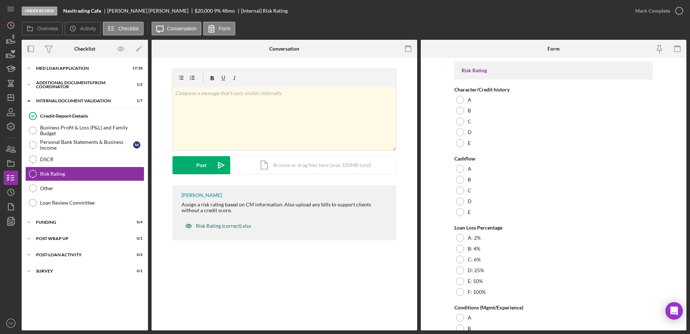
click at [229, 224] on div "Risk Rating (correct).xlsx" at bounding box center [223, 226] width 55 height 6
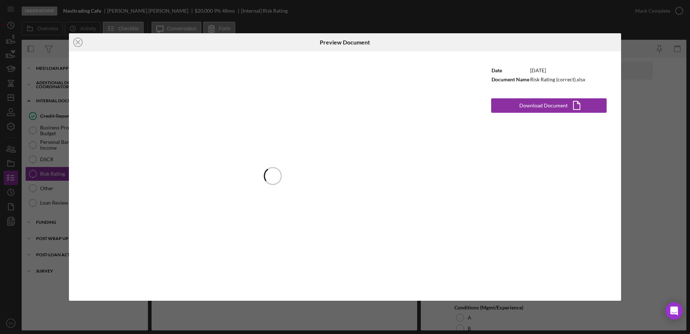
click at [531, 96] on div "Date [DATE] Document Name Risk Rating (correct).xlsx Download Document Icon/Doc…" at bounding box center [549, 175] width 144 height 249
click at [525, 110] on div "Download Document" at bounding box center [544, 105] width 48 height 14
click at [78, 42] on line at bounding box center [78, 42] width 4 height 4
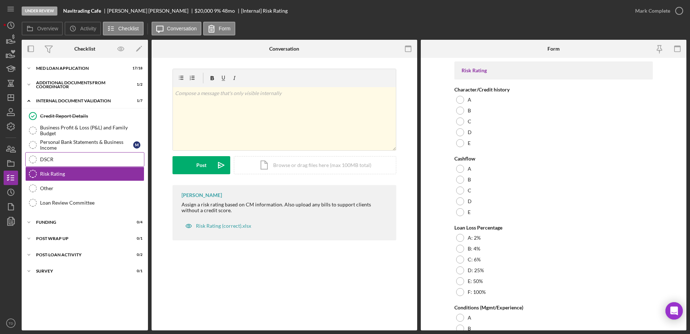
click at [101, 164] on link "DSCR DSCR" at bounding box center [84, 159] width 119 height 14
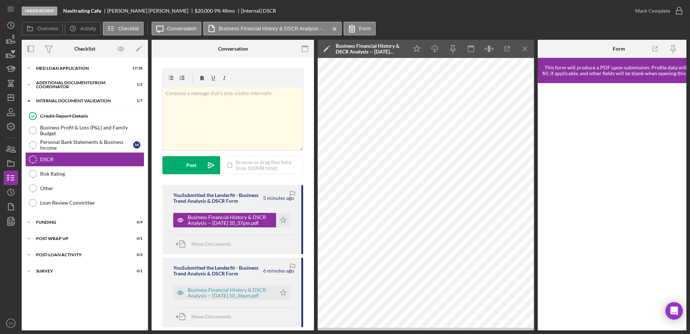
scroll to position [0, 14]
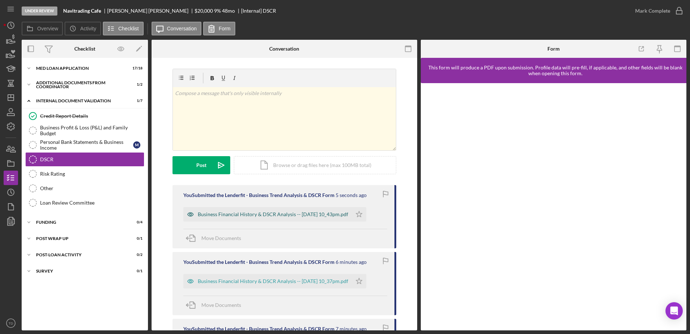
click at [278, 218] on div "Business Financial History & DSCR Analysis -- [DATE] 10_43pm.pdf" at bounding box center [267, 214] width 169 height 14
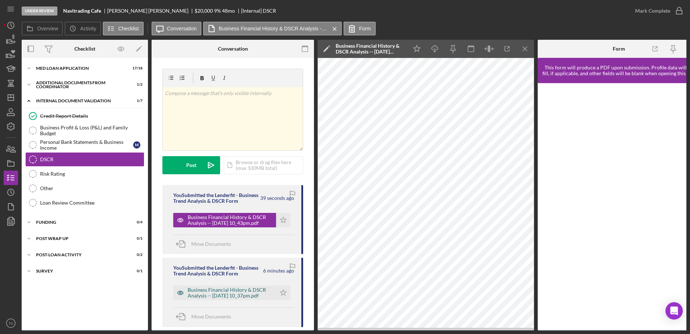
click at [236, 292] on div "Business Financial History & DSCR Analysis -- [DATE] 10_37pm.pdf" at bounding box center [224, 292] width 103 height 14
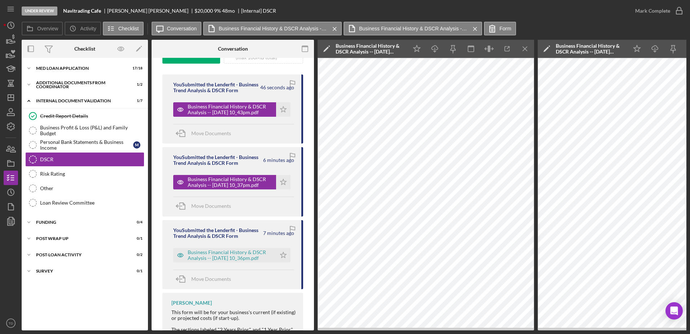
scroll to position [111, 0]
click at [220, 260] on div "Business Financial History & DSCR Analysis -- [DATE] 10_36pm.pdf" at bounding box center [230, 254] width 85 height 12
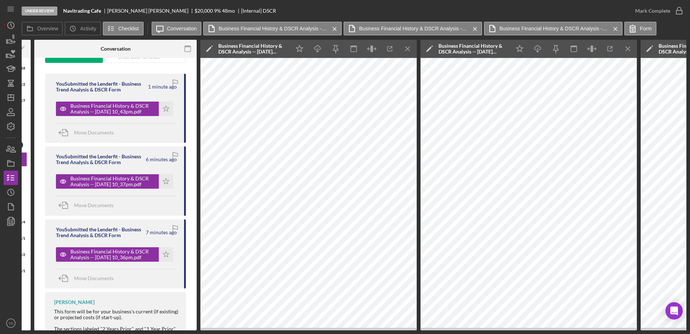
scroll to position [0, 0]
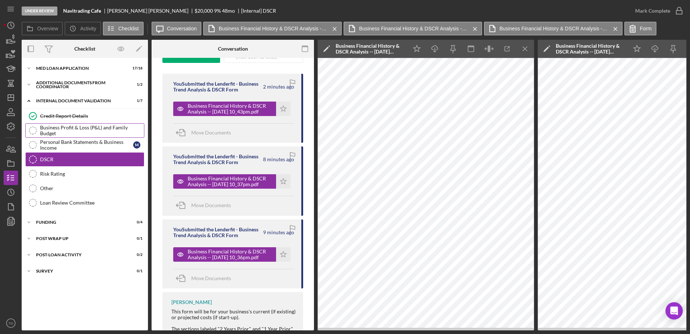
click at [84, 137] on link "Business Profit & Loss (P&L) and Family Budget Business Profit & Loss (P&L) and…" at bounding box center [84, 130] width 119 height 14
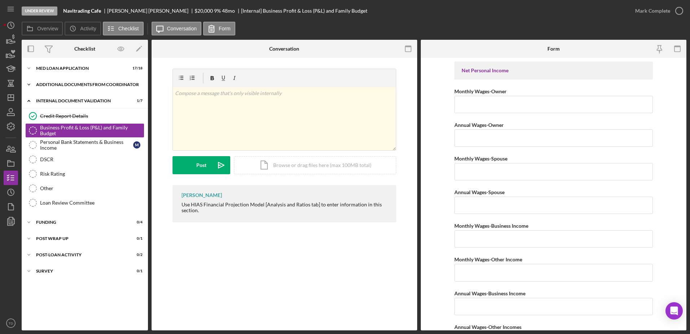
click at [95, 90] on div "Icon/Expander Additional Documents from Coordinator 1 / 2" at bounding box center [85, 84] width 126 height 14
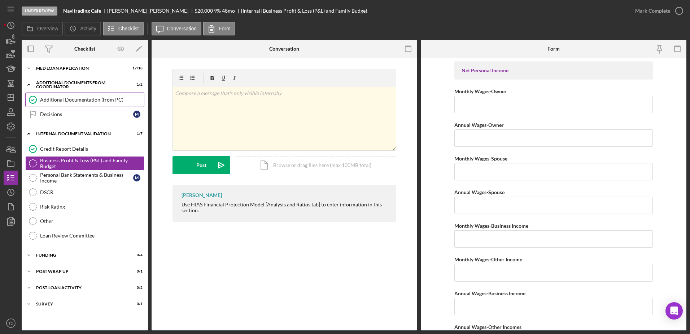
click at [84, 104] on link "Additional Documentation (from PC) Additional Documentation (from PC)" at bounding box center [84, 99] width 119 height 14
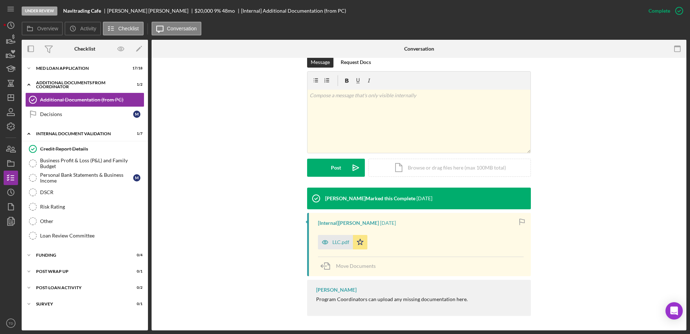
scroll to position [111, 0]
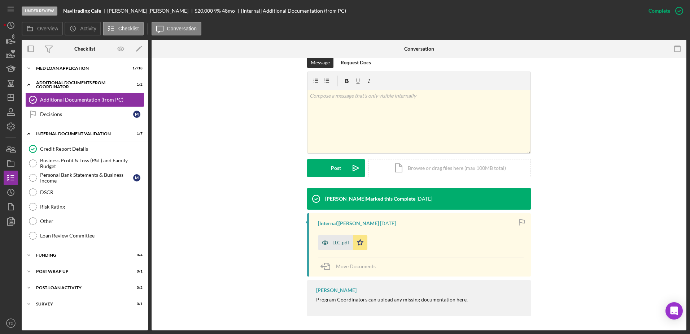
click at [336, 241] on div "LLC.pdf" at bounding box center [341, 242] width 17 height 6
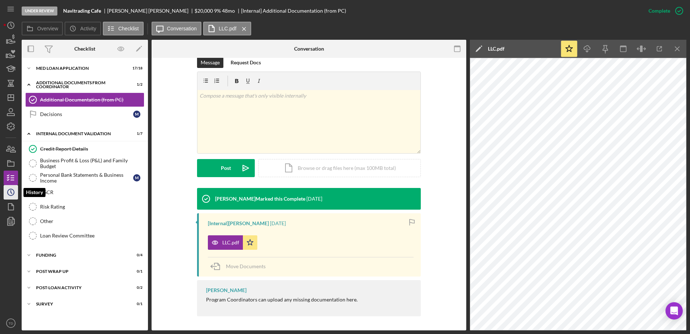
click at [8, 193] on icon "Icon/History" at bounding box center [11, 192] width 18 height 18
